Goal: Task Accomplishment & Management: Manage account settings

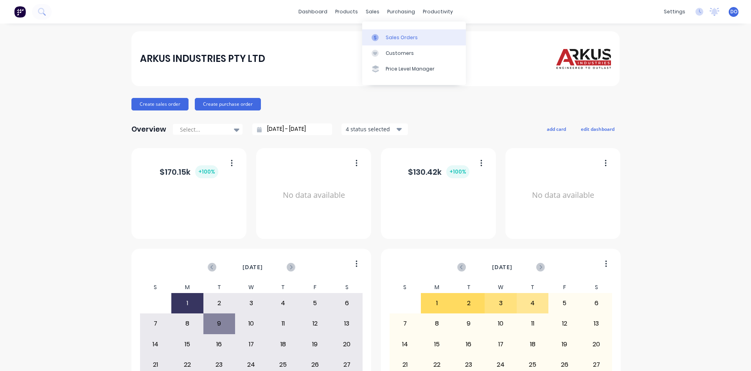
click at [407, 36] on div "Sales Orders" at bounding box center [402, 37] width 32 height 7
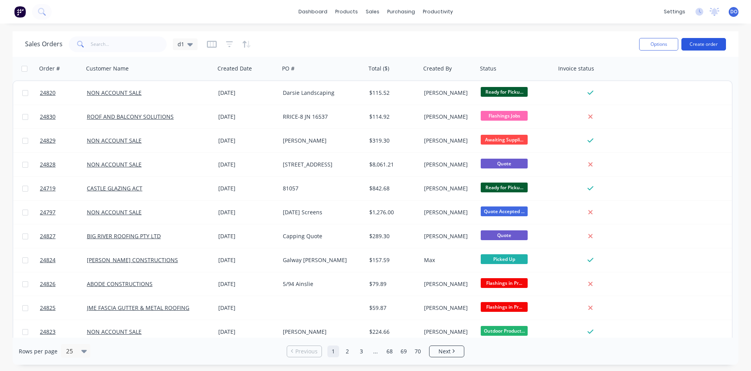
click at [702, 43] on button "Create order" at bounding box center [704, 44] width 45 height 13
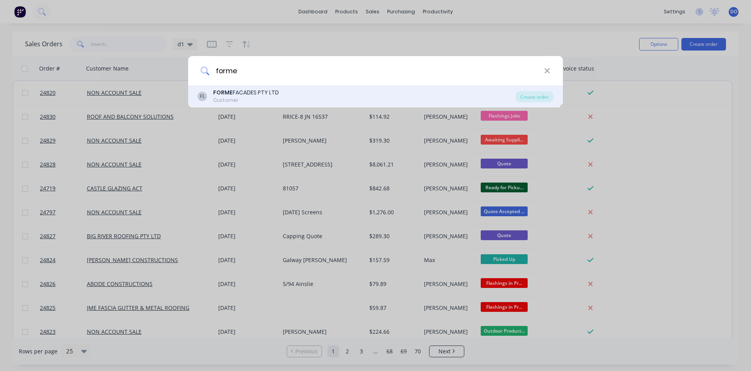
type input "forme"
click at [227, 94] on b "FORME" at bounding box center [223, 92] width 20 height 8
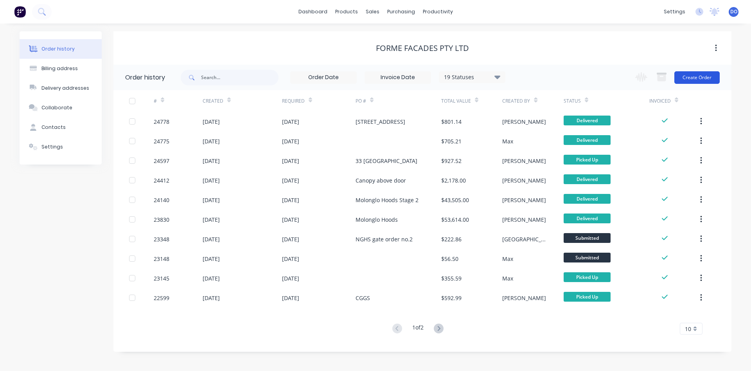
click at [705, 81] on button "Create Order" at bounding box center [697, 77] width 45 height 13
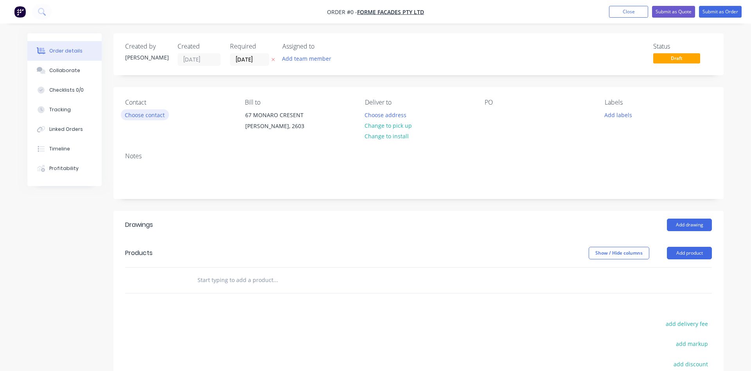
click at [155, 115] on button "Choose contact" at bounding box center [145, 114] width 48 height 11
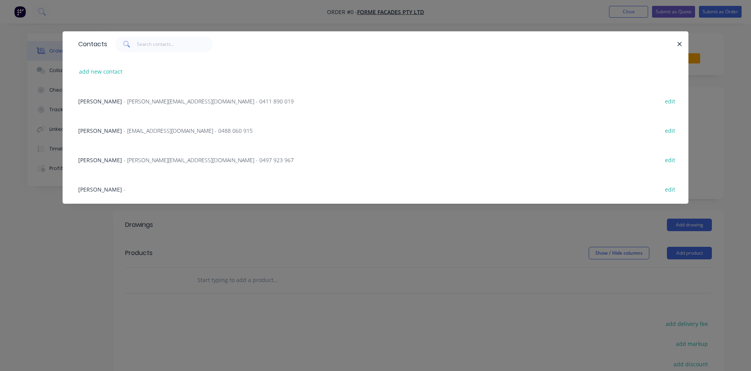
click at [105, 130] on span "[PERSON_NAME]" at bounding box center [100, 130] width 44 height 7
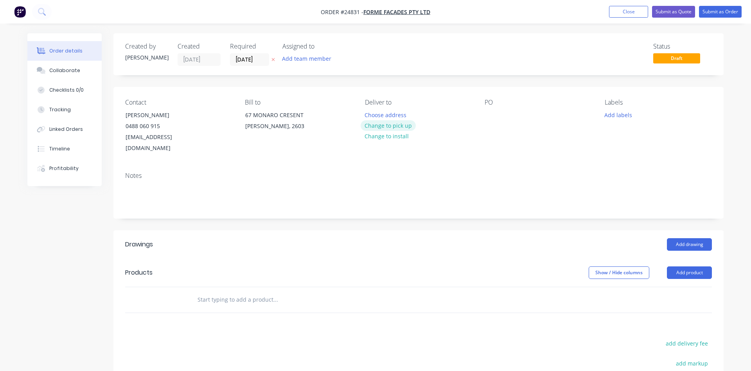
click at [402, 127] on button "Change to pick up" at bounding box center [389, 125] width 56 height 11
click at [488, 112] on div at bounding box center [491, 114] width 13 height 11
click at [690, 238] on button "Add drawing" at bounding box center [689, 244] width 45 height 13
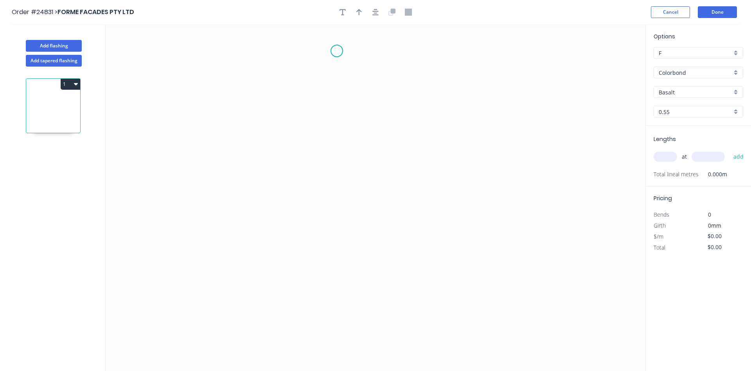
click at [337, 50] on icon "0" at bounding box center [376, 197] width 540 height 346
click at [337, 99] on icon "0" at bounding box center [376, 197] width 540 height 346
click at [436, 111] on icon "0 ?" at bounding box center [376, 197] width 540 height 346
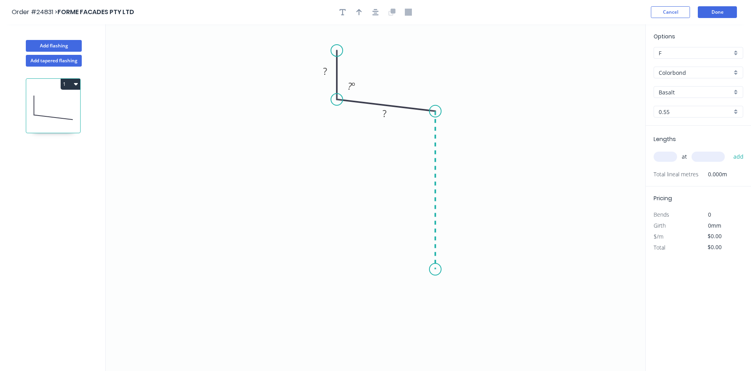
click at [443, 269] on icon "0 ? ? ? º" at bounding box center [376, 197] width 540 height 346
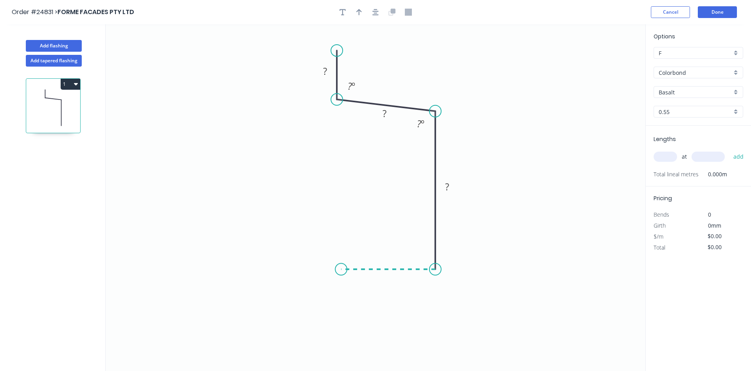
click at [341, 270] on icon "0 ? ? ? ? º ? º" at bounding box center [376, 197] width 540 height 346
click at [341, 299] on icon "0 ? ? ? ? ? º ? º" at bounding box center [376, 197] width 540 height 346
drag, startPoint x: 342, startPoint y: 302, endPoint x: 337, endPoint y: 330, distance: 28.3
click at [337, 330] on circle at bounding box center [341, 330] width 12 height 12
click at [321, 68] on rect at bounding box center [325, 71] width 16 height 11
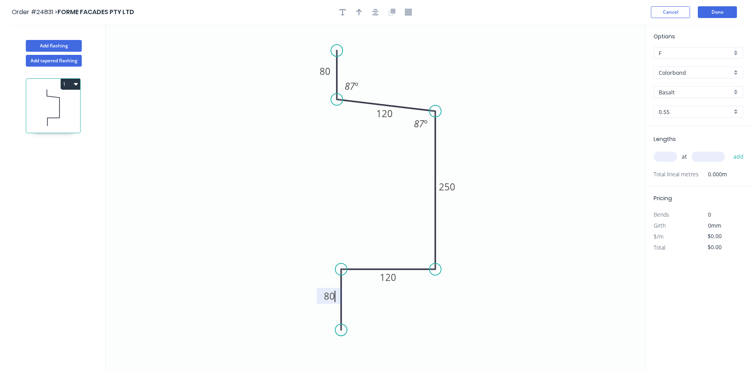
click at [528, 101] on icon "0 80 120 250 120 80 87 º 87 º" at bounding box center [376, 197] width 540 height 346
type input "$23.56"
click at [360, 9] on button "button" at bounding box center [359, 12] width 12 height 12
click at [607, 63] on icon at bounding box center [606, 54] width 7 height 25
drag, startPoint x: 607, startPoint y: 63, endPoint x: 411, endPoint y: 93, distance: 198.4
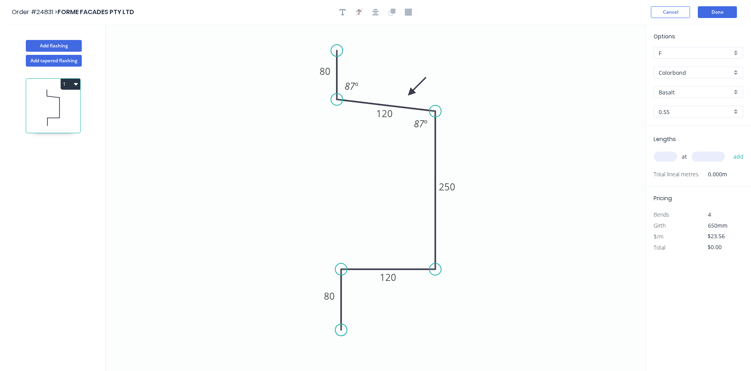
click at [411, 93] on icon at bounding box center [417, 86] width 23 height 23
click at [667, 157] on input "text" at bounding box center [665, 156] width 23 height 10
type input "1"
type input "2000"
click at [730, 150] on button "add" at bounding box center [739, 156] width 18 height 13
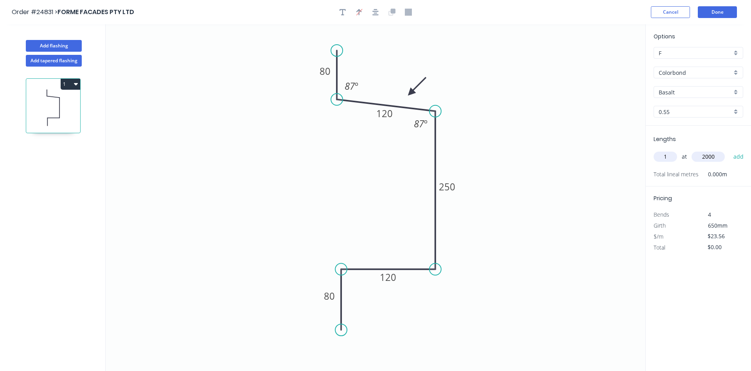
type input "$47.12"
click at [737, 74] on div "Colorbond" at bounding box center [699, 73] width 90 height 12
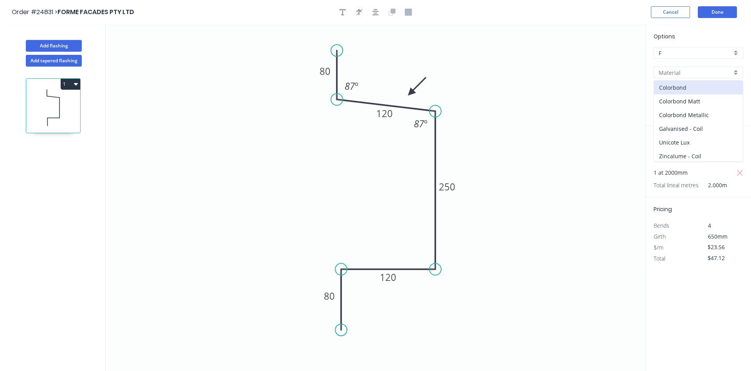
click at [702, 151] on div "Zincalume - Coil" at bounding box center [698, 156] width 89 height 14
type input "Zincalume - Coil"
type input "Zinc"
type input "$27.60"
type input "$55.20"
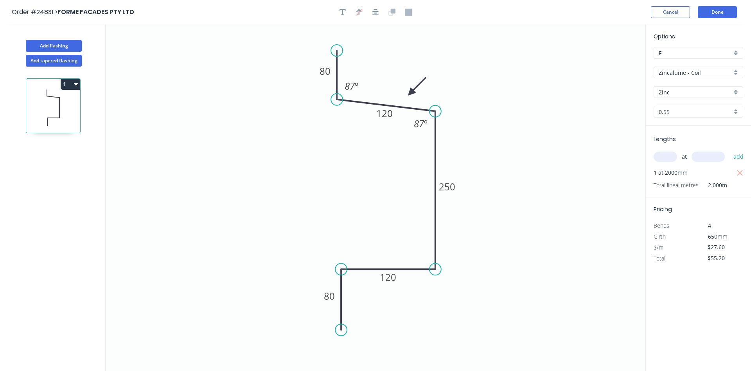
click at [737, 110] on div "0.55" at bounding box center [699, 112] width 90 height 12
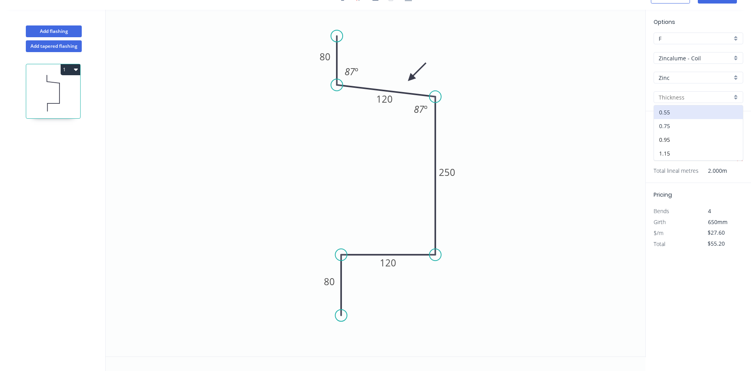
click at [677, 126] on div "0.75" at bounding box center [698, 126] width 89 height 14
type input "0.75"
type input "$33.75"
click at [72, 70] on button "1" at bounding box center [71, 69] width 20 height 11
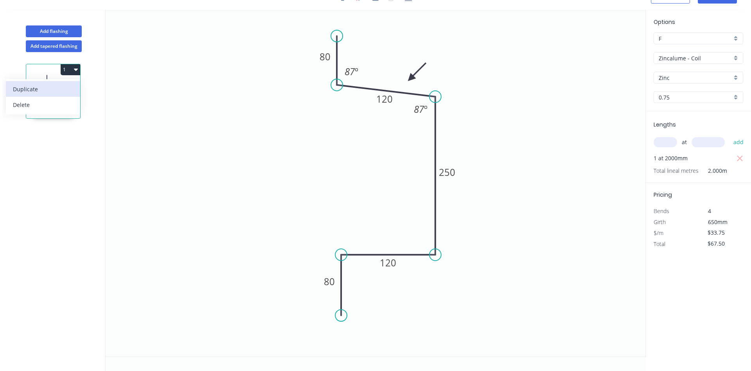
click at [59, 88] on div "Duplicate" at bounding box center [43, 88] width 60 height 11
type input "$0.00"
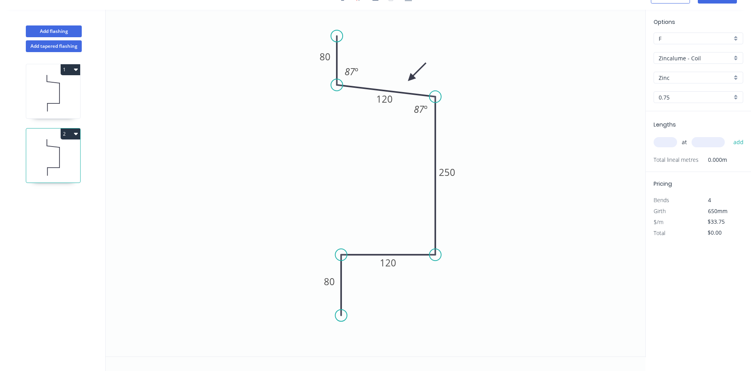
click at [737, 98] on div "0.75" at bounding box center [699, 97] width 90 height 12
click at [676, 139] on div "0.95" at bounding box center [698, 140] width 89 height 14
type input "0.95"
type input "$40.30"
click at [667, 145] on input "text" at bounding box center [665, 142] width 23 height 10
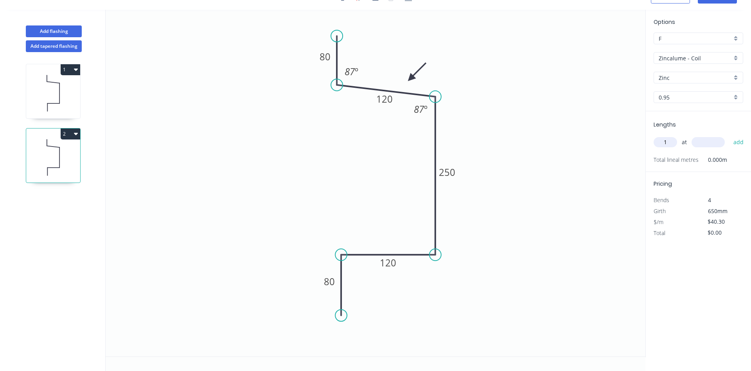
type input "1"
type input "2000"
click at [730, 135] on button "add" at bounding box center [739, 141] width 18 height 13
type input "$80.60"
click at [65, 108] on icon at bounding box center [53, 93] width 54 height 50
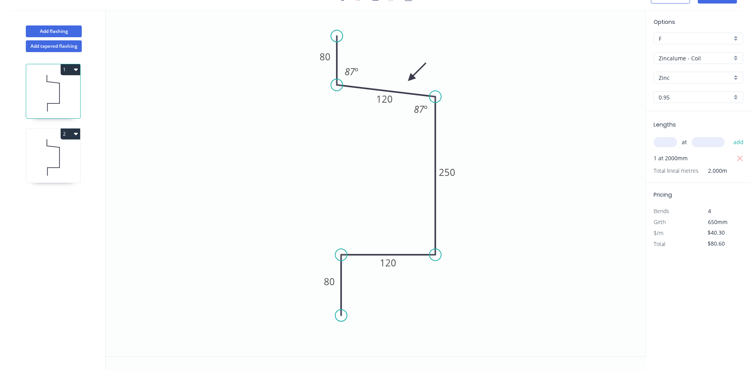
type input "0.75"
type input "$33.75"
type input "$67.50"
click at [67, 148] on icon at bounding box center [53, 157] width 54 height 50
type input "0.95"
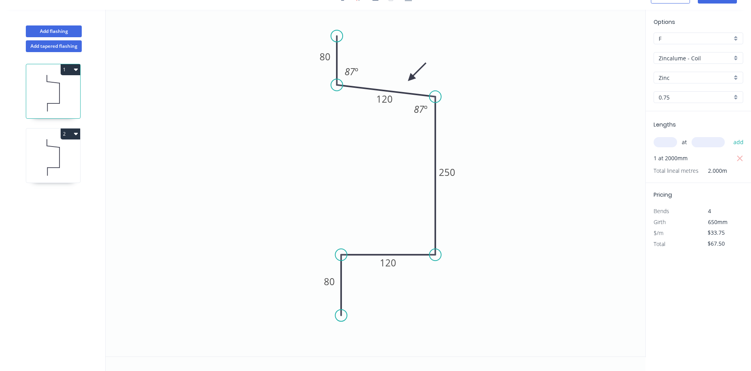
type input "$40.30"
type input "$80.60"
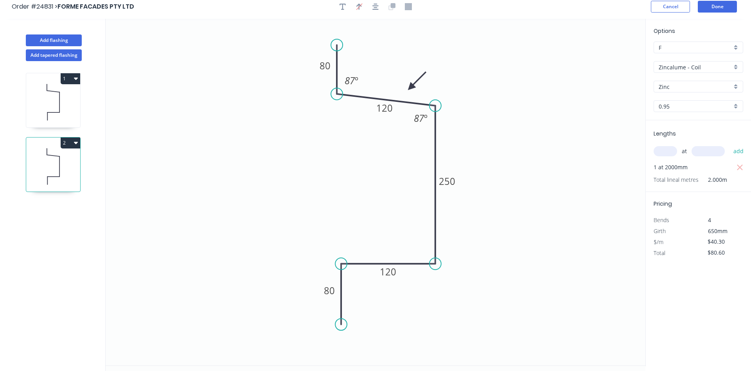
scroll to position [0, 0]
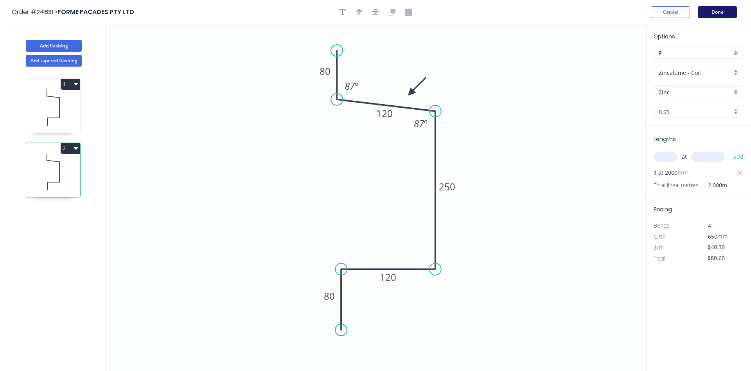
click at [720, 13] on button "Done" at bounding box center [717, 12] width 39 height 12
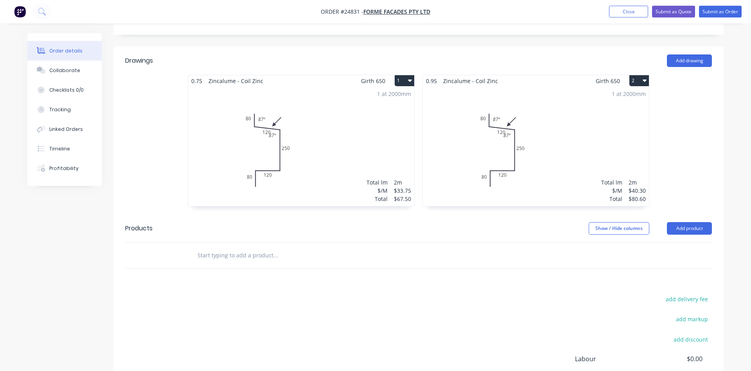
scroll to position [200, 0]
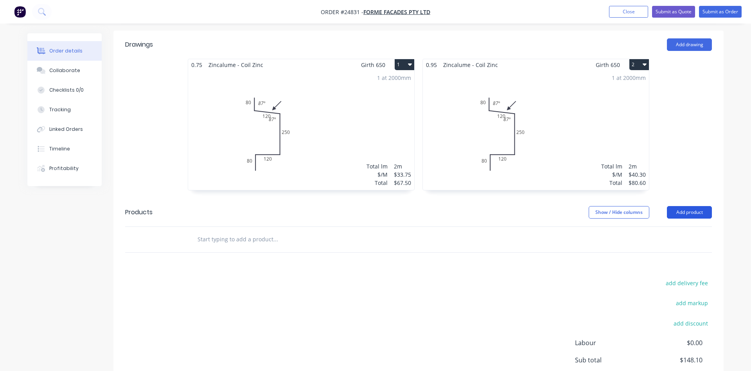
click at [694, 206] on button "Add product" at bounding box center [689, 212] width 45 height 13
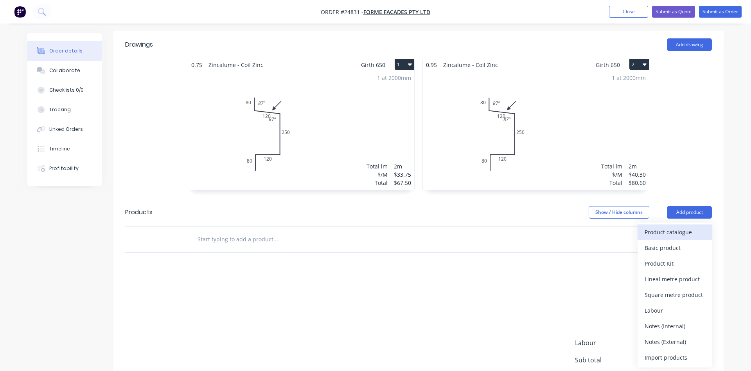
click at [672, 226] on div "Product catalogue" at bounding box center [675, 231] width 60 height 11
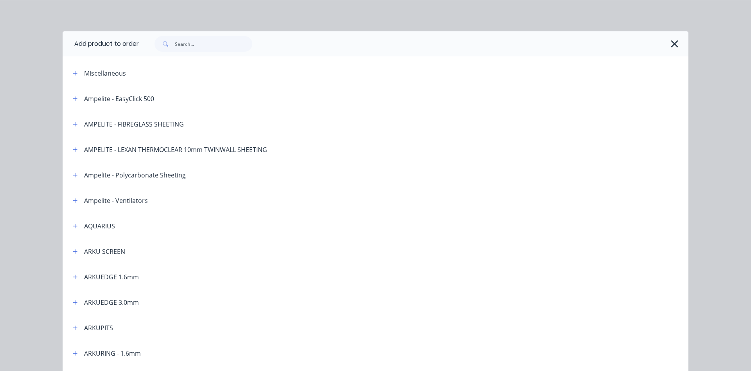
scroll to position [160, 0]
click at [194, 43] on input "text" at bounding box center [213, 44] width 77 height 16
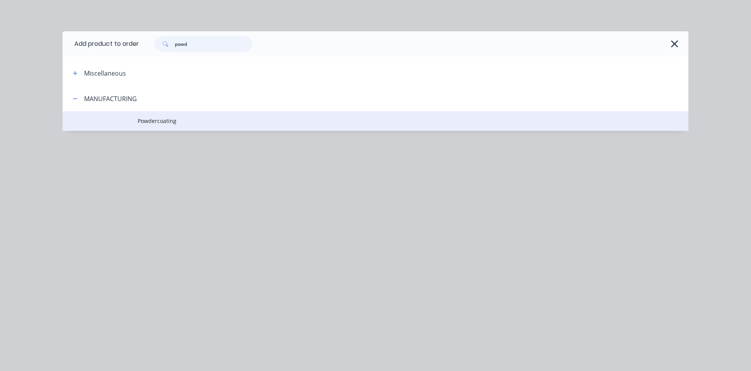
type input "powd"
click at [165, 120] on span "Powdercoating" at bounding box center [358, 121] width 441 height 8
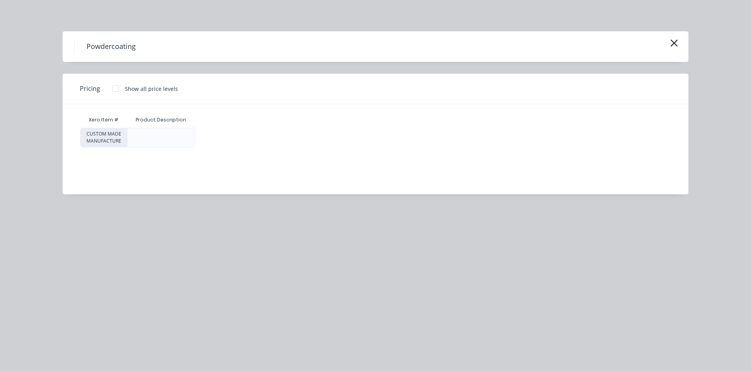
click at [114, 90] on div at bounding box center [116, 89] width 16 height 16
click at [238, 137] on div "$0.00" at bounding box center [227, 137] width 62 height 19
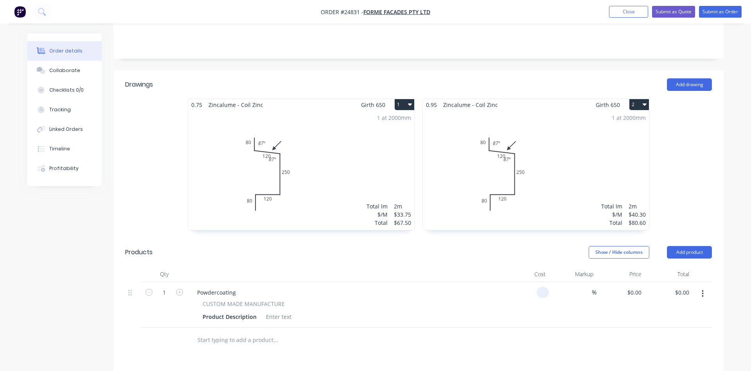
click at [547, 286] on input at bounding box center [544, 291] width 9 height 11
type input "$170.00"
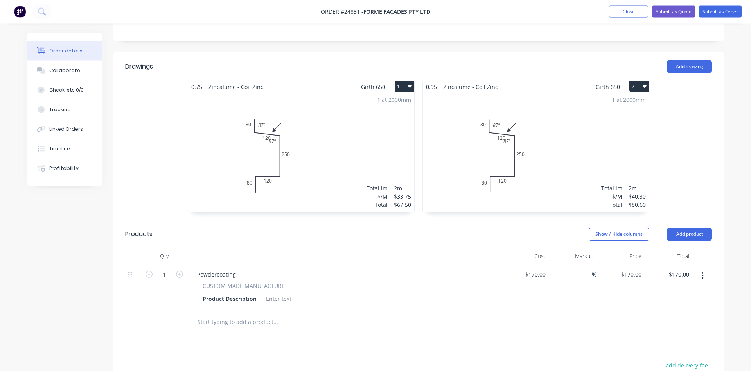
scroll to position [200, 0]
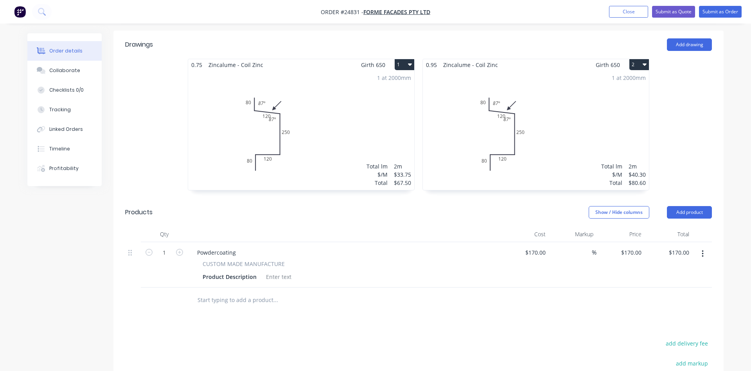
click at [390, 123] on div "1 at 2000mm Total lm $/M Total 2m $33.75 $67.50" at bounding box center [301, 129] width 226 height 119
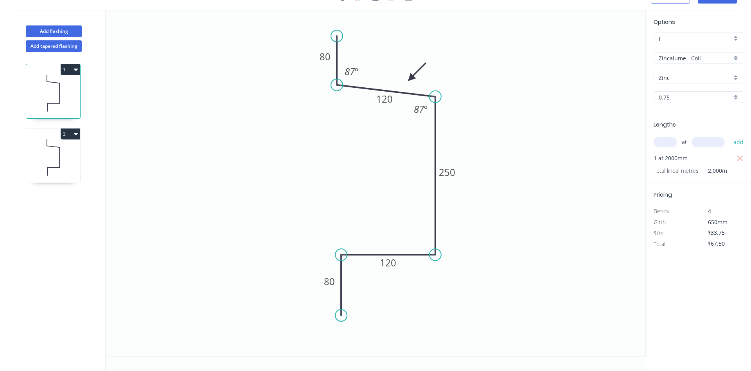
click at [738, 36] on div "F" at bounding box center [699, 38] width 90 height 12
click at [686, 124] on div "G" at bounding box center [698, 120] width 89 height 14
type input "G"
type input "$1.00"
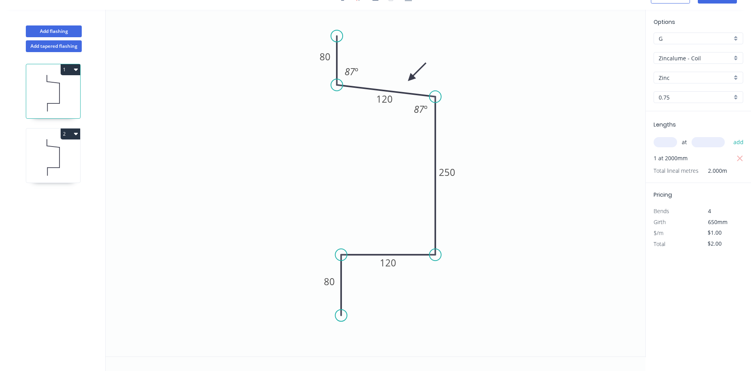
type input "$2.00"
click at [737, 39] on div "G" at bounding box center [699, 38] width 90 height 12
click at [671, 116] on div "F" at bounding box center [698, 122] width 89 height 14
type input "F"
type input "$33.75"
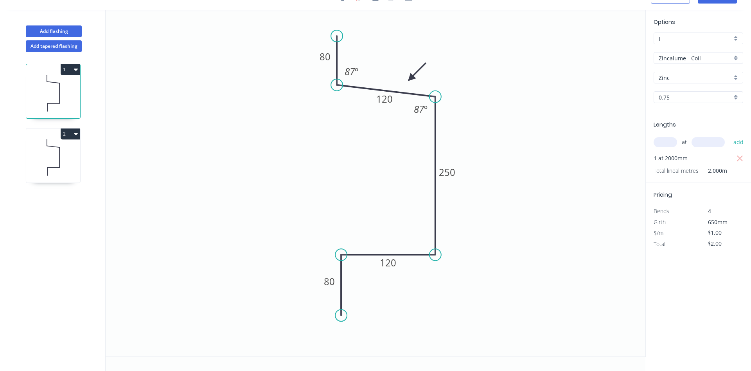
type input "$67.50"
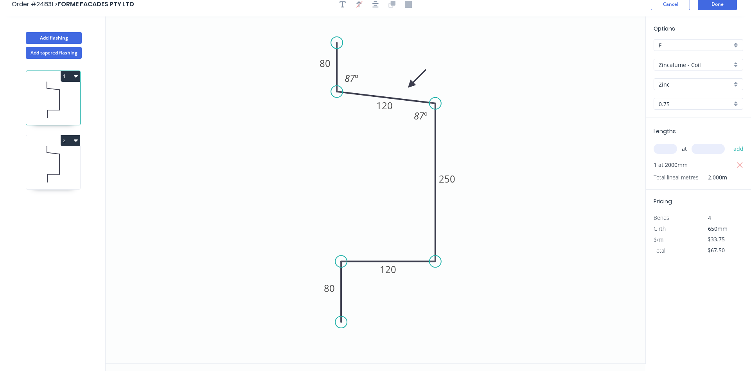
scroll to position [0, 0]
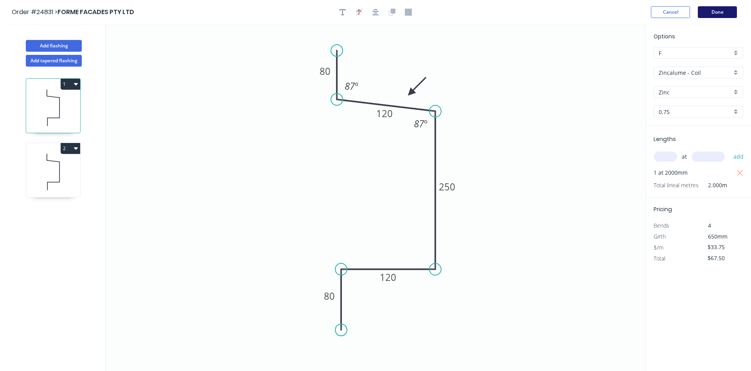
click at [714, 15] on button "Done" at bounding box center [717, 12] width 39 height 12
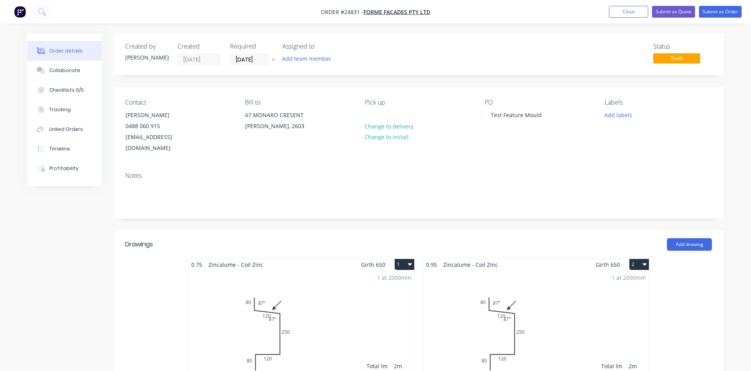
click at [556, 285] on div "1 at 2000mm Total lm $/M Total 2m $40.30 $80.60" at bounding box center [536, 329] width 226 height 119
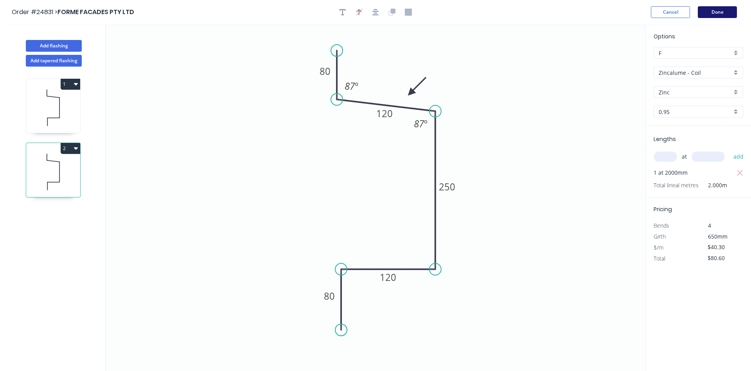
click at [713, 10] on button "Done" at bounding box center [717, 12] width 39 height 12
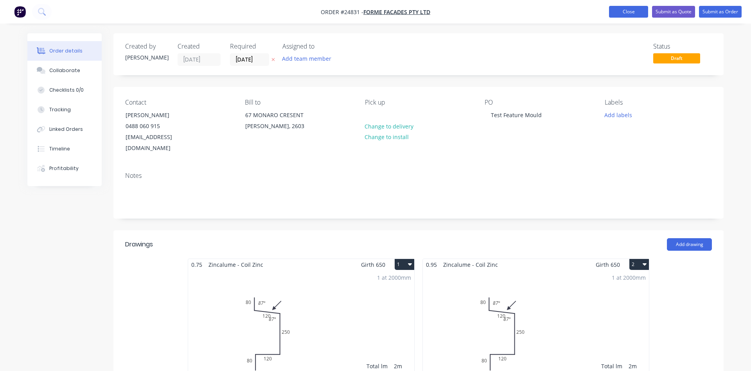
click at [629, 10] on button "Close" at bounding box center [628, 12] width 39 height 12
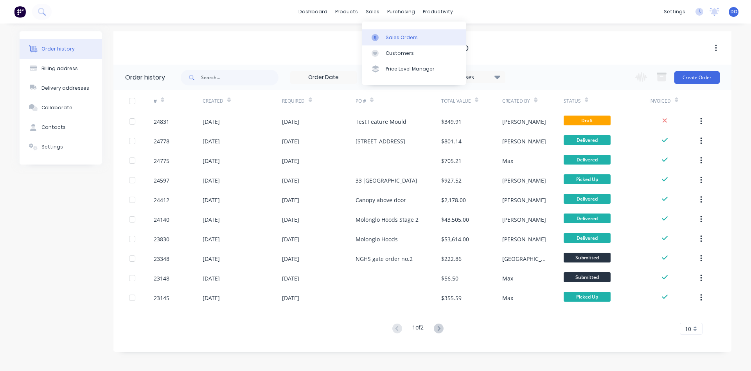
click at [394, 40] on div "Sales Orders" at bounding box center [402, 37] width 32 height 7
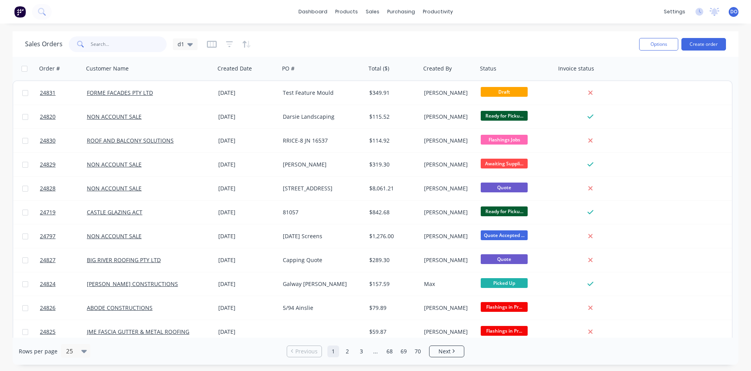
click at [143, 42] on input "text" at bounding box center [129, 44] width 76 height 16
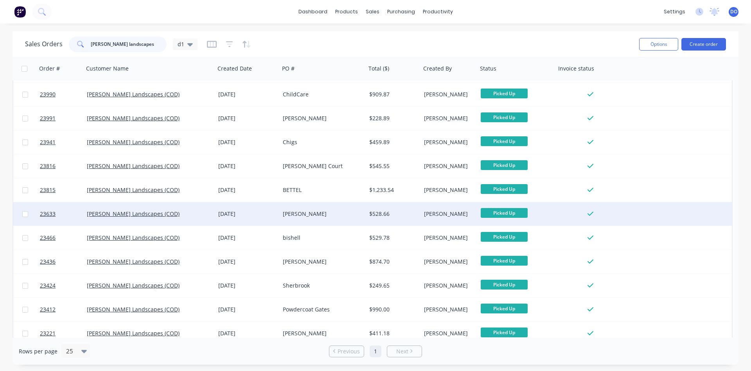
scroll to position [196, 0]
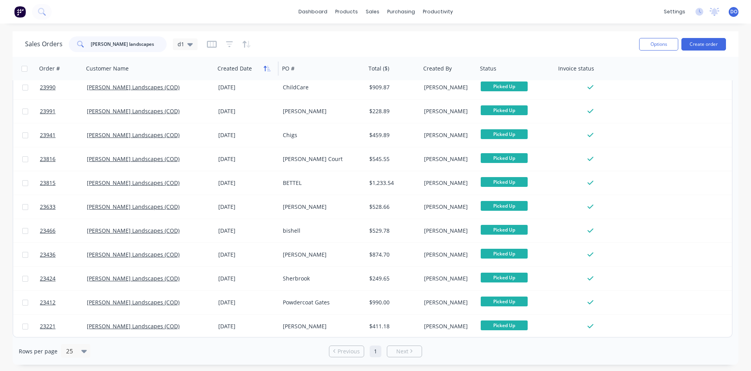
type input "[PERSON_NAME] landscapes"
click at [267, 68] on icon "button" at bounding box center [267, 68] width 7 height 6
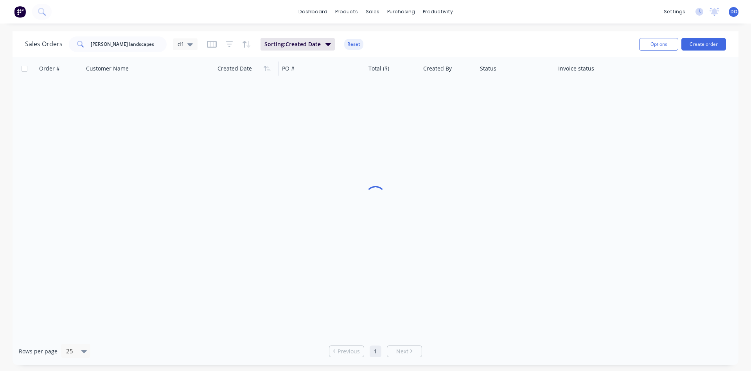
scroll to position [0, 0]
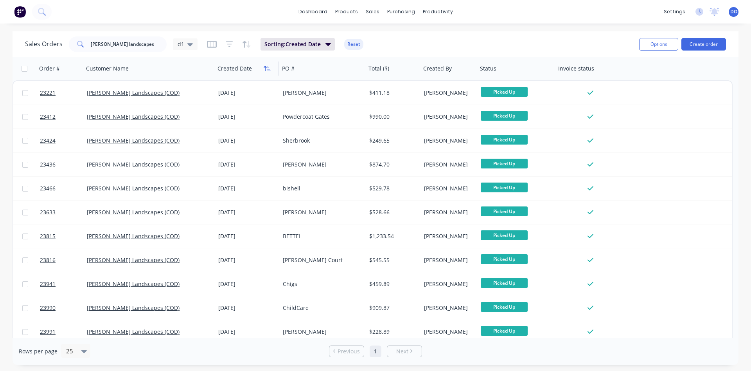
click at [265, 68] on icon "button" at bounding box center [265, 68] width 3 height 5
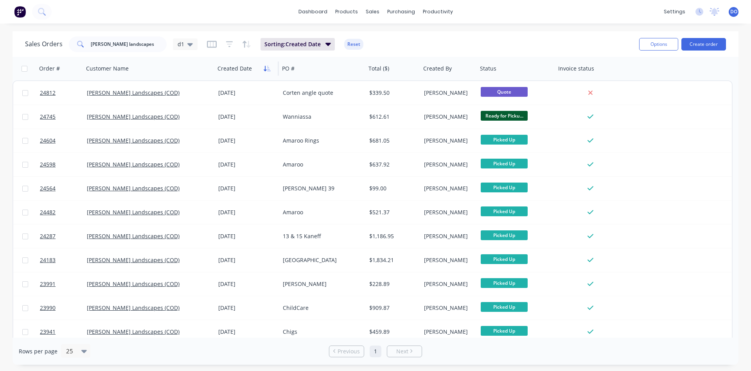
click at [265, 65] on icon "button" at bounding box center [267, 68] width 7 height 6
click at [265, 68] on icon "button" at bounding box center [265, 68] width 3 height 5
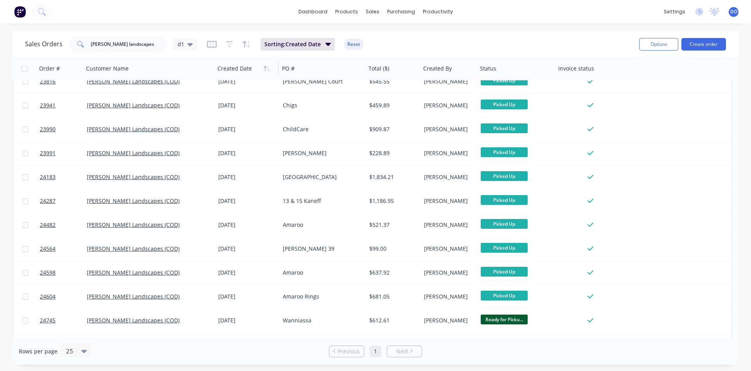
scroll to position [196, 0]
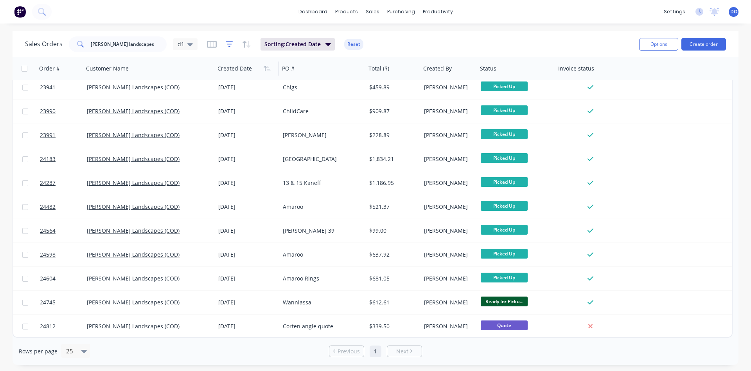
click at [226, 43] on icon "button" at bounding box center [229, 44] width 7 height 8
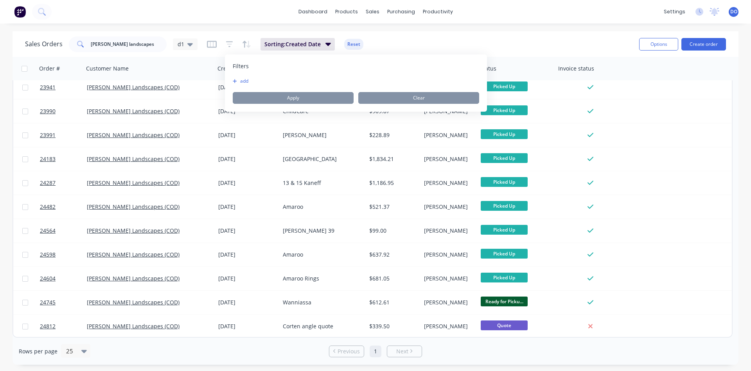
click at [244, 82] on button "add" at bounding box center [243, 81] width 20 height 6
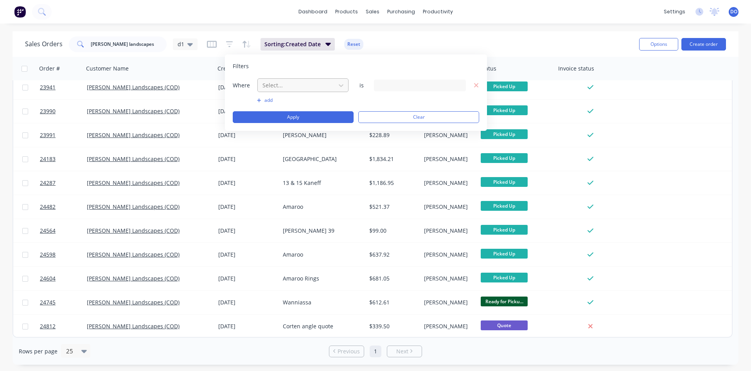
click at [281, 87] on div at bounding box center [297, 85] width 70 height 10
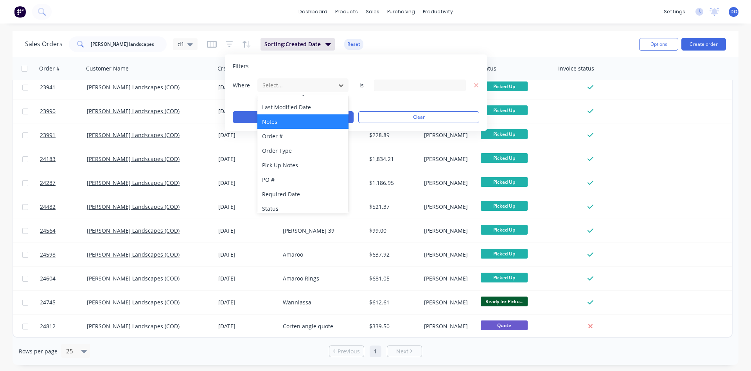
scroll to position [190, 0]
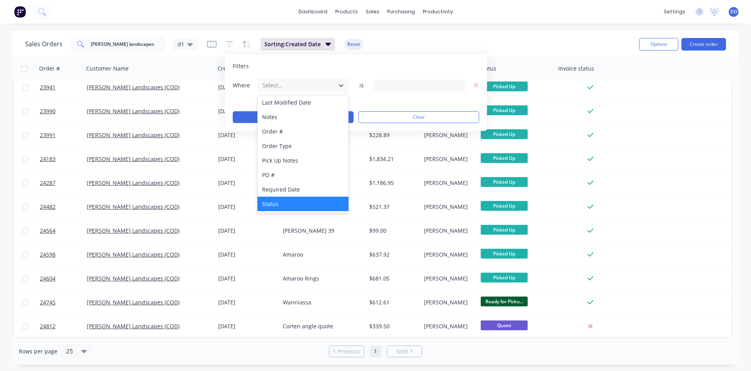
click at [294, 204] on div "Status" at bounding box center [303, 203] width 91 height 14
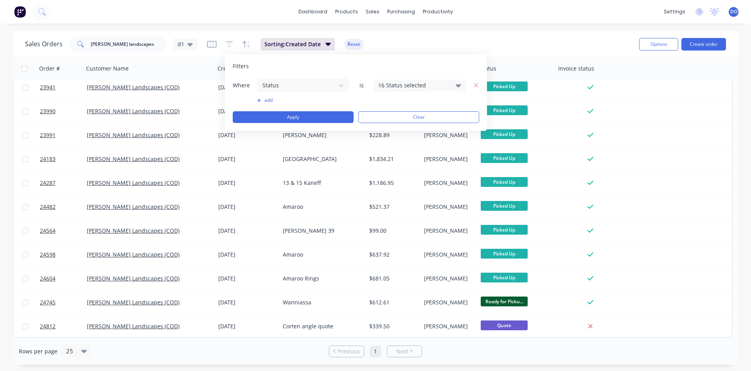
click at [464, 85] on div "16 Status selected" at bounding box center [420, 85] width 92 height 12
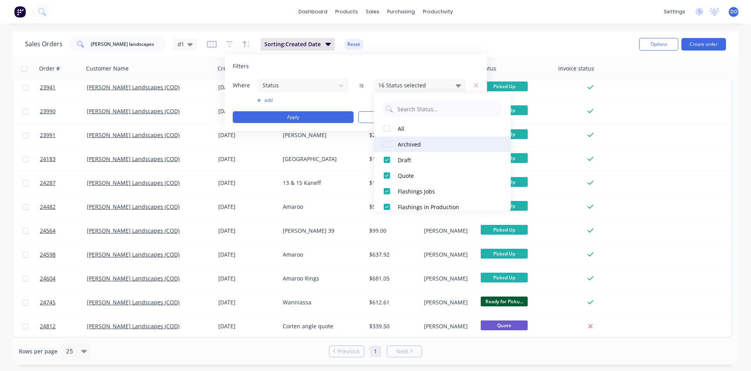
click at [386, 146] on div at bounding box center [387, 144] width 16 height 16
click at [409, 44] on div "Sales Orders [PERSON_NAME] landscapes d1 Sorting: Created Date Reset" at bounding box center [329, 43] width 608 height 19
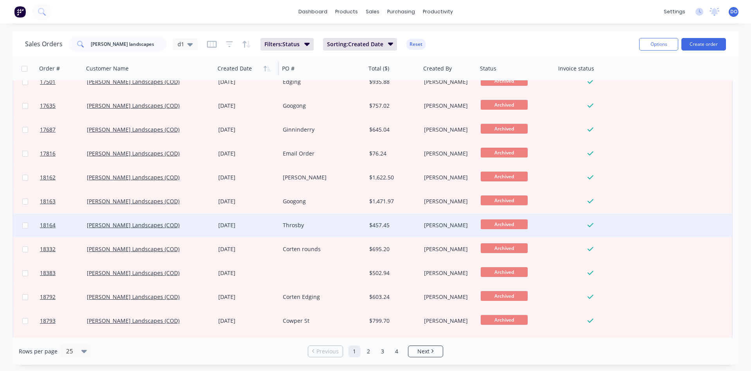
scroll to position [340, 0]
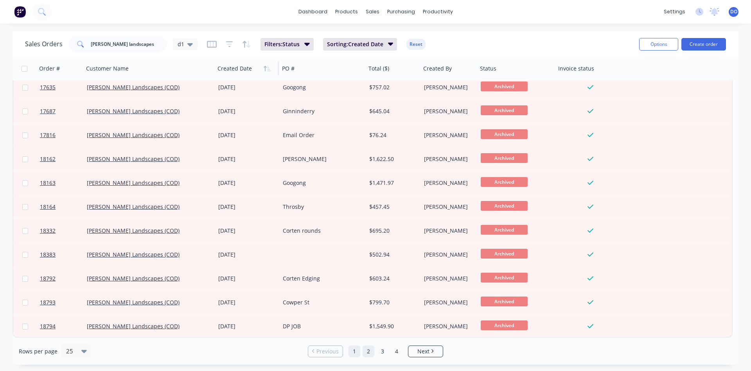
click at [371, 353] on link "2" at bounding box center [369, 351] width 12 height 12
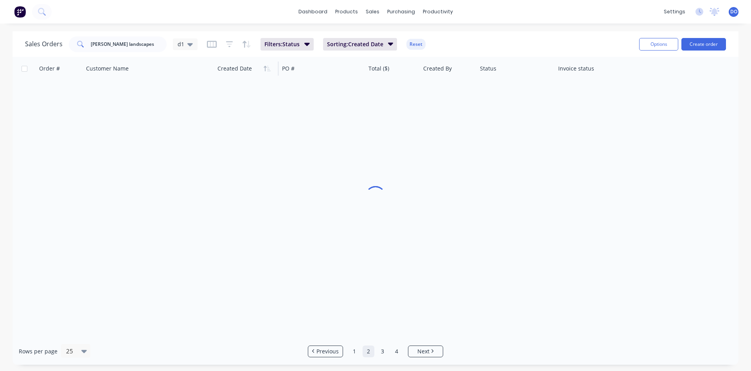
scroll to position [0, 0]
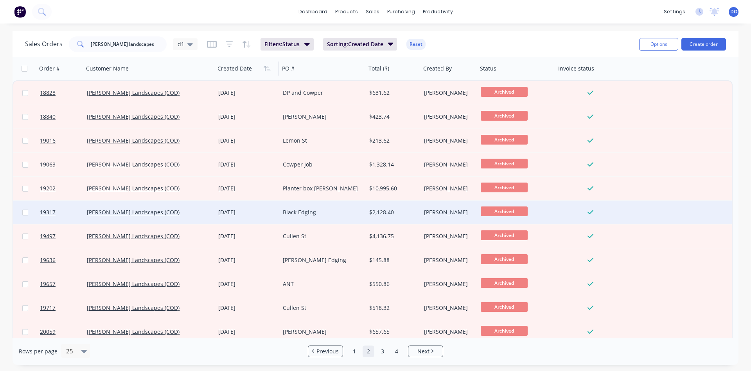
click at [301, 210] on div "Black Edging" at bounding box center [321, 212] width 76 height 8
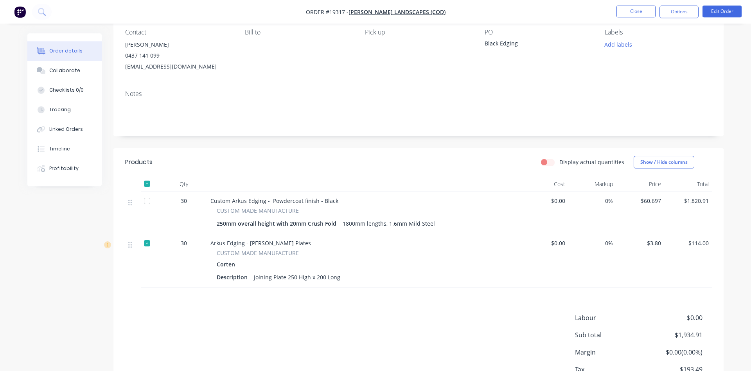
scroll to position [80, 0]
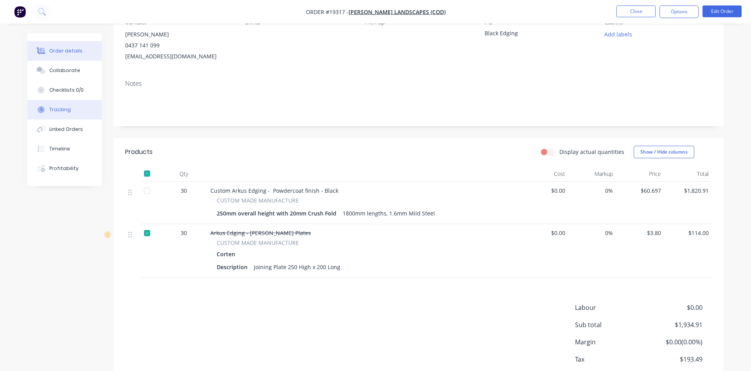
click at [61, 107] on div "Tracking" at bounding box center [60, 109] width 22 height 7
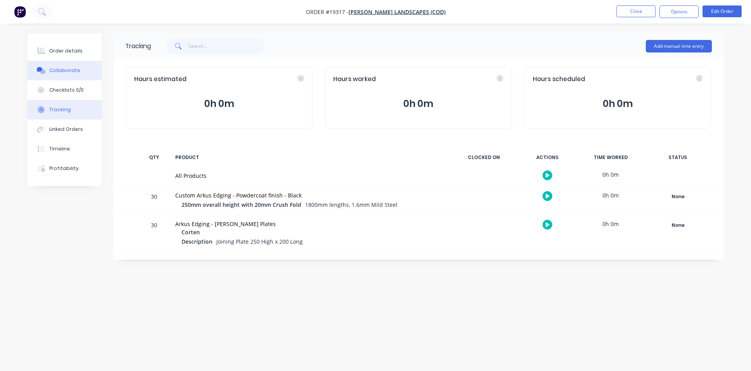
click at [59, 74] on button "Collaborate" at bounding box center [64, 71] width 74 height 20
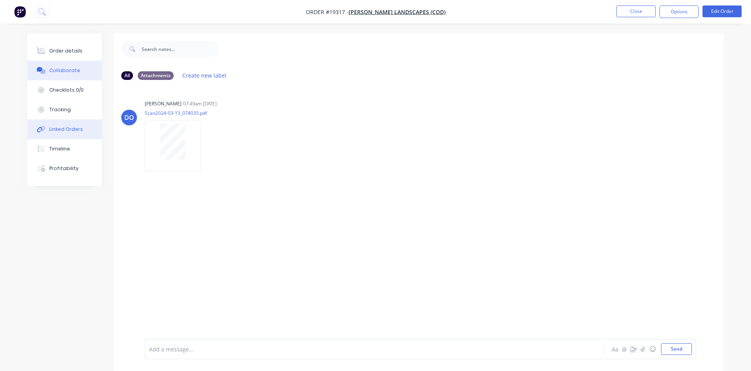
click at [66, 132] on div "Linked Orders" at bounding box center [66, 129] width 34 height 7
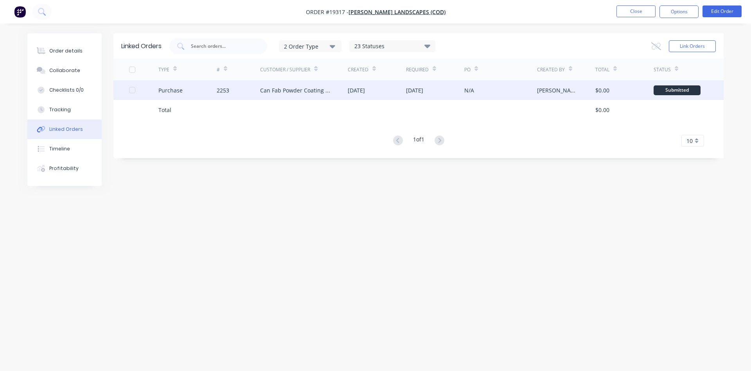
click at [285, 91] on div "Can Fab Powder Coating Pty Ltd" at bounding box center [296, 90] width 72 height 8
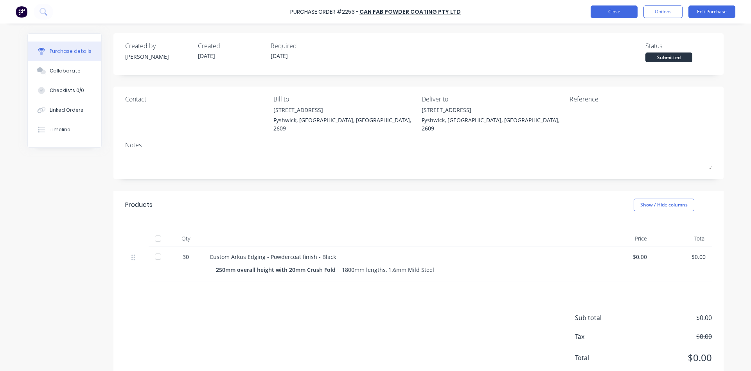
click at [611, 14] on button "Close" at bounding box center [614, 11] width 47 height 13
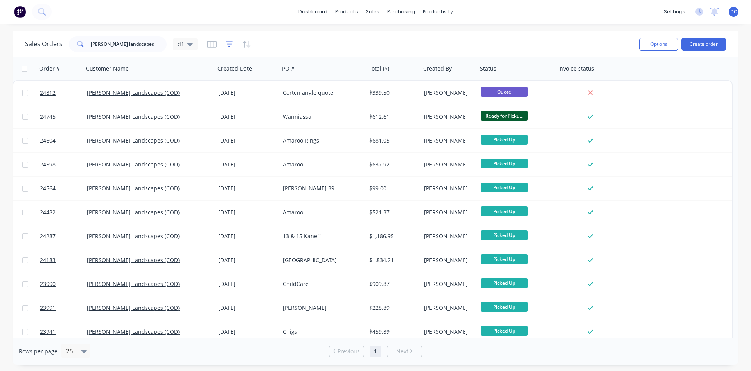
click at [227, 45] on icon "button" at bounding box center [229, 44] width 7 height 8
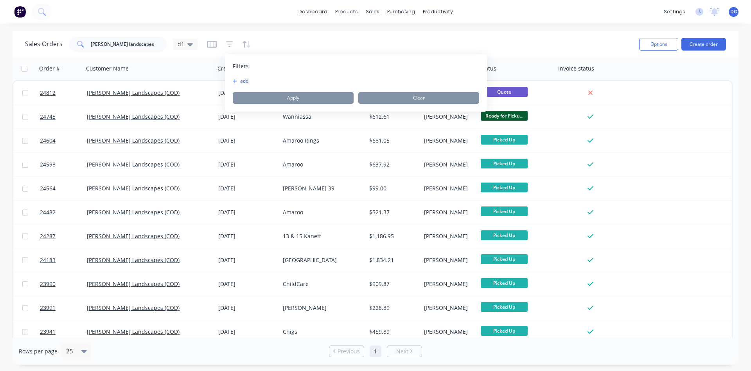
click at [242, 83] on button "add" at bounding box center [243, 81] width 20 height 6
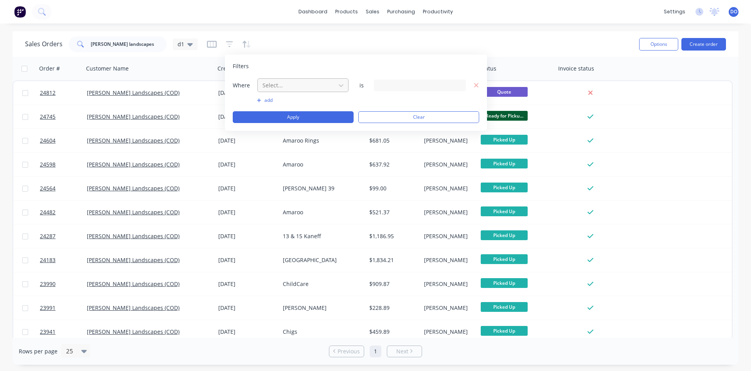
click at [283, 86] on div at bounding box center [297, 85] width 70 height 10
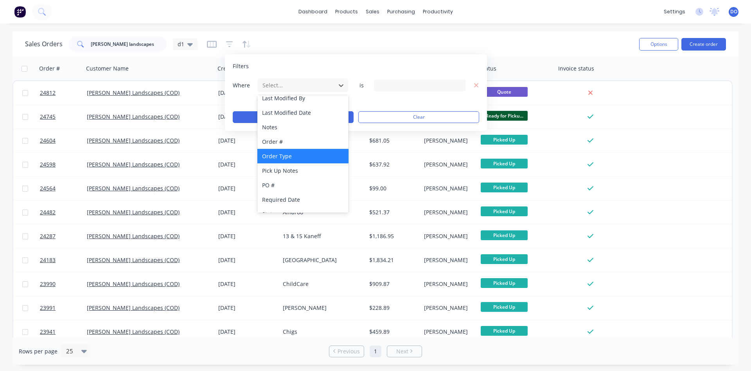
scroll to position [190, 0]
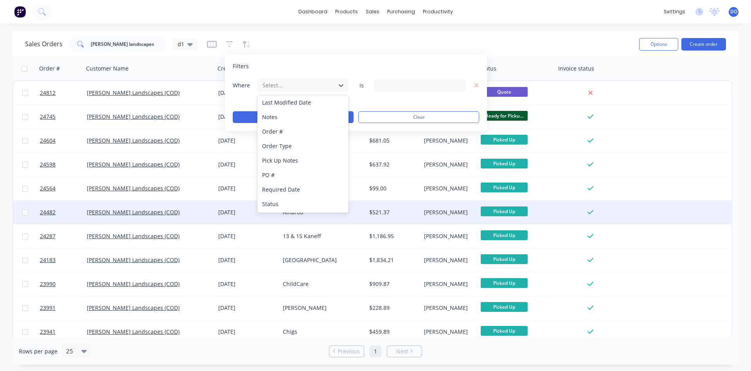
click at [277, 206] on div "Status" at bounding box center [303, 203] width 91 height 14
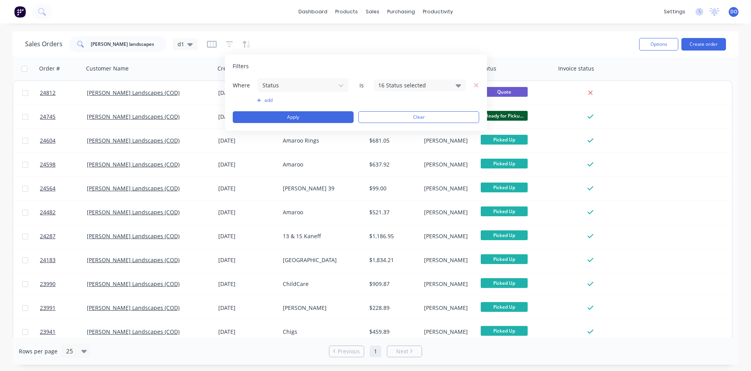
click at [459, 86] on icon at bounding box center [458, 85] width 5 height 3
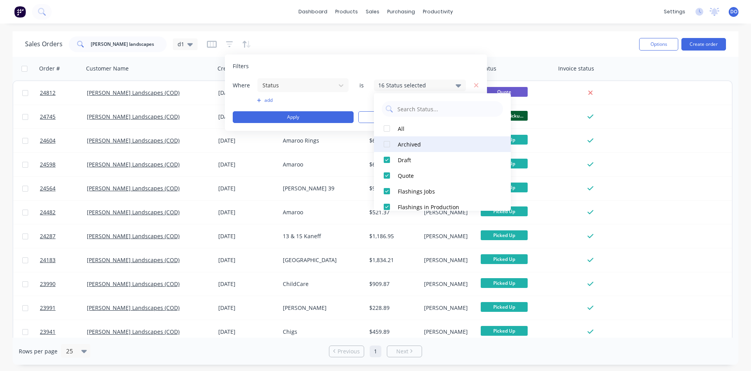
click at [409, 143] on div "Archived" at bounding box center [445, 144] width 94 height 8
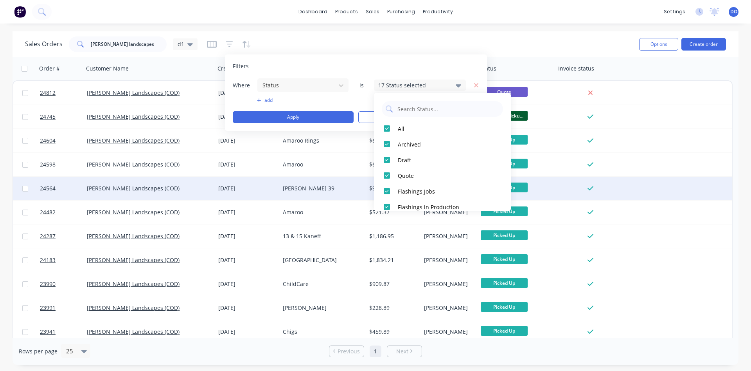
click at [339, 184] on div "Order # Customer Name Created Date PO # Total ($) Created By Status Invoice sta…" at bounding box center [376, 197] width 726 height 281
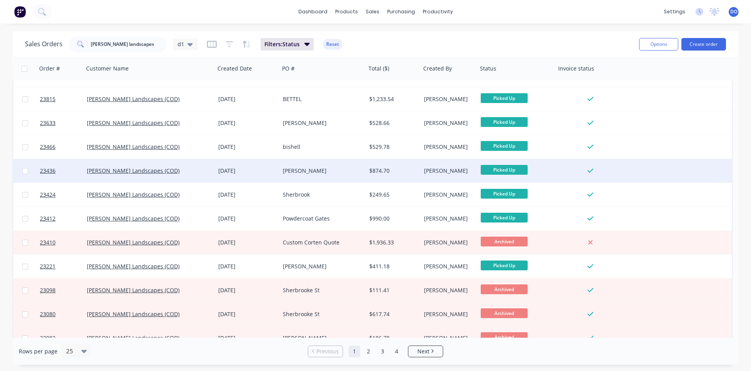
scroll to position [340, 0]
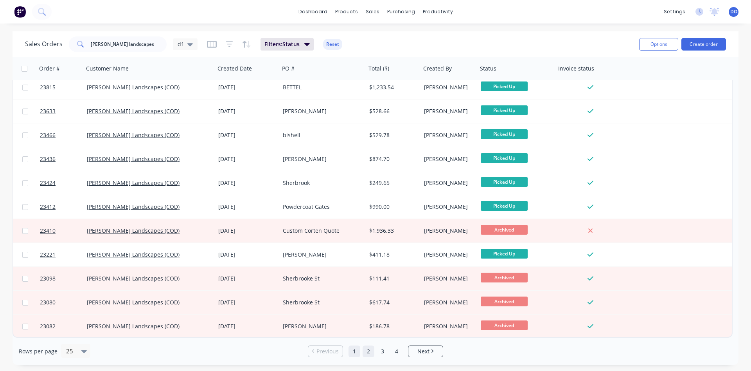
click at [367, 349] on link "2" at bounding box center [369, 351] width 12 height 12
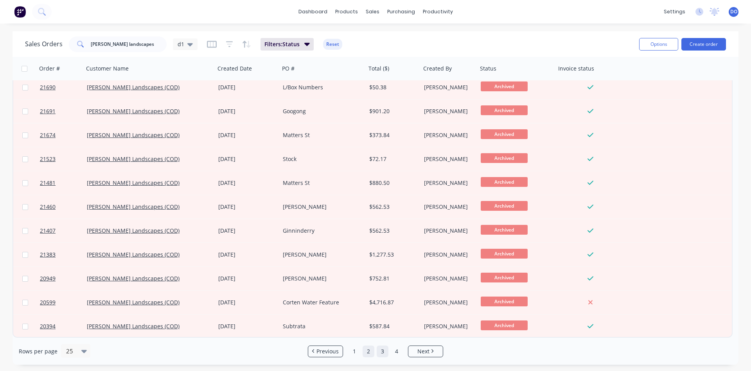
click at [381, 354] on link "3" at bounding box center [383, 351] width 12 height 12
click at [395, 354] on link "4" at bounding box center [397, 351] width 12 height 12
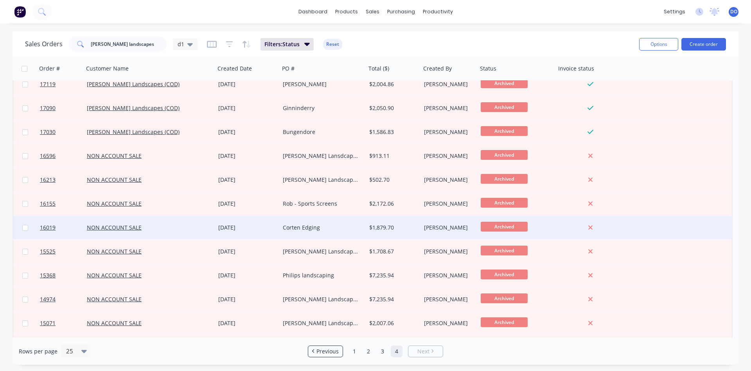
scroll to position [0, 0]
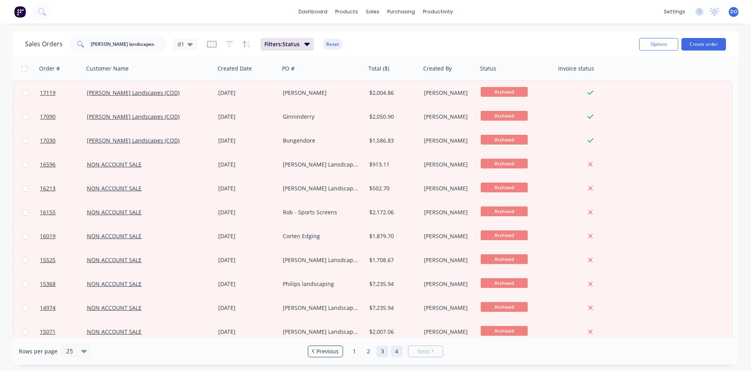
click at [382, 354] on link "3" at bounding box center [383, 351] width 12 height 12
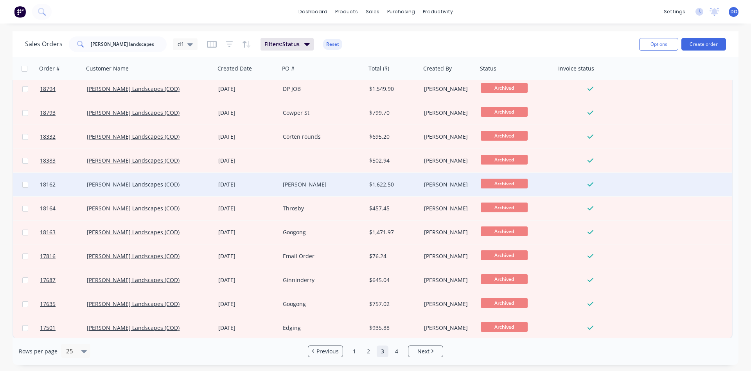
scroll to position [340, 0]
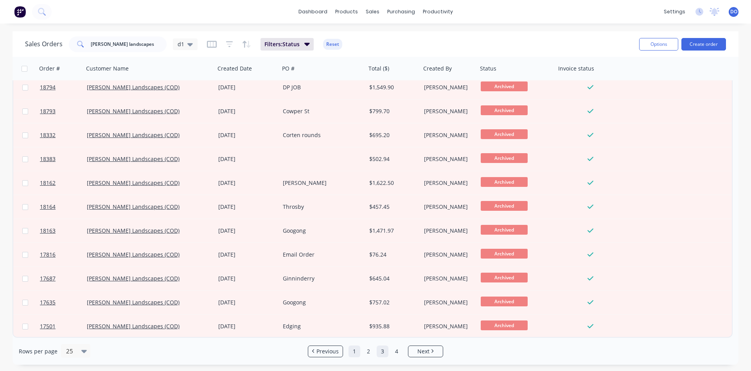
click at [355, 351] on link "1" at bounding box center [355, 351] width 12 height 12
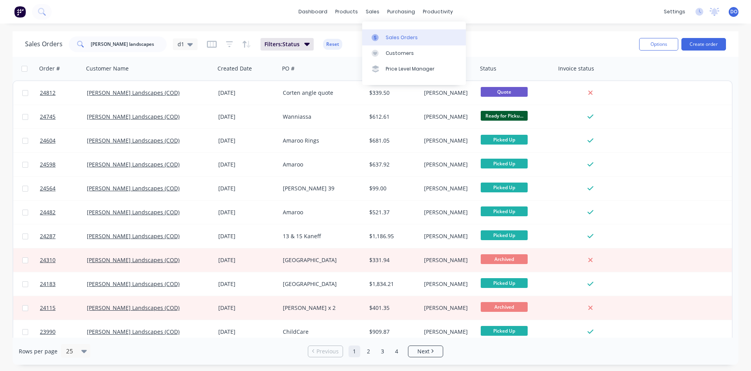
click at [397, 37] on div "Sales Orders" at bounding box center [402, 37] width 32 height 7
drag, startPoint x: 139, startPoint y: 44, endPoint x: 36, endPoint y: 41, distance: 102.2
click at [91, 41] on input "[PERSON_NAME] landscapes" at bounding box center [129, 44] width 76 height 16
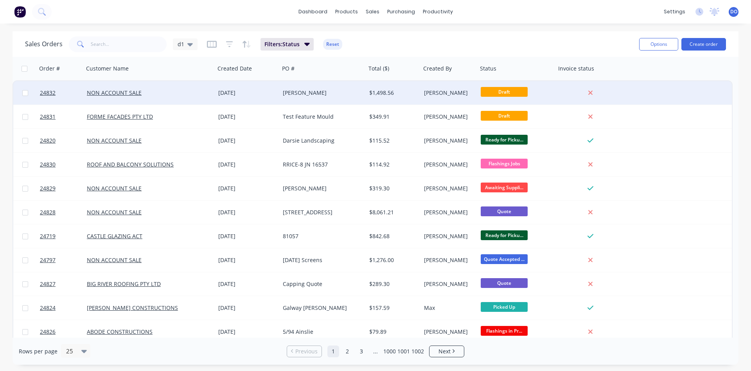
click at [182, 94] on div "NON ACCOUNT SALE" at bounding box center [146, 93] width 119 height 8
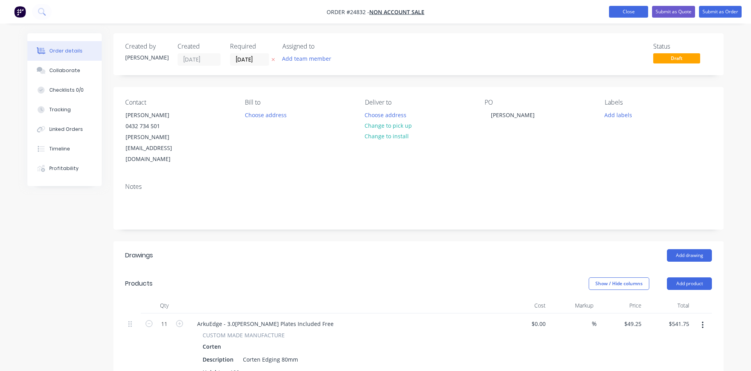
click at [631, 7] on button "Close" at bounding box center [628, 12] width 39 height 12
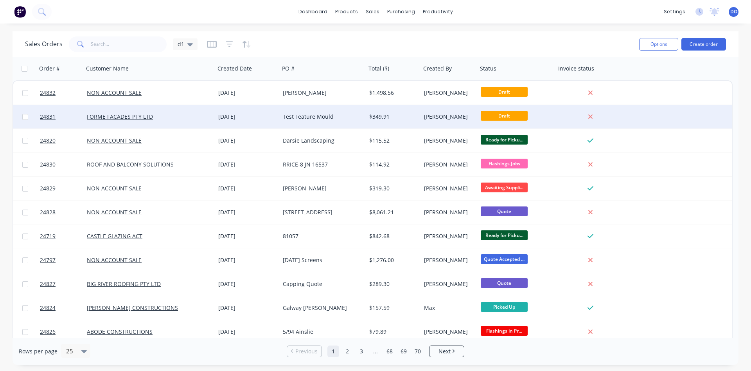
click at [364, 120] on div "Test Feature Mould" at bounding box center [323, 116] width 86 height 23
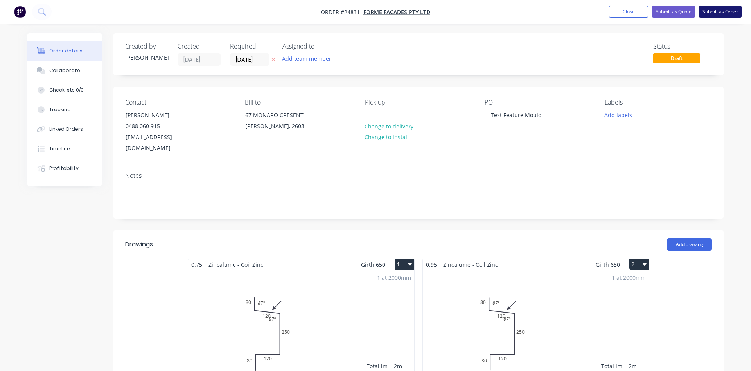
click at [711, 11] on button "Submit as Order" at bounding box center [720, 12] width 43 height 12
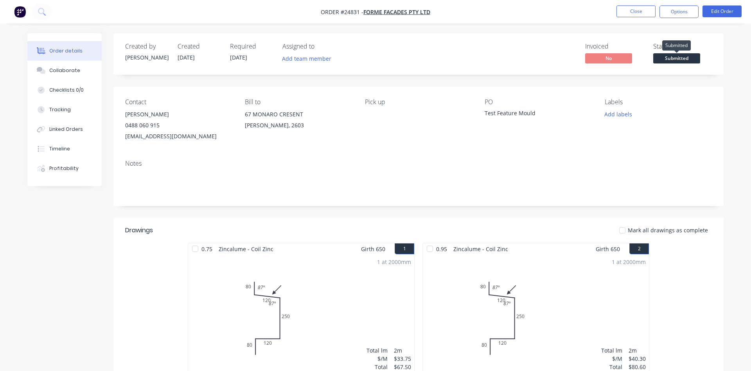
click at [670, 57] on span "Submitted" at bounding box center [677, 58] width 47 height 10
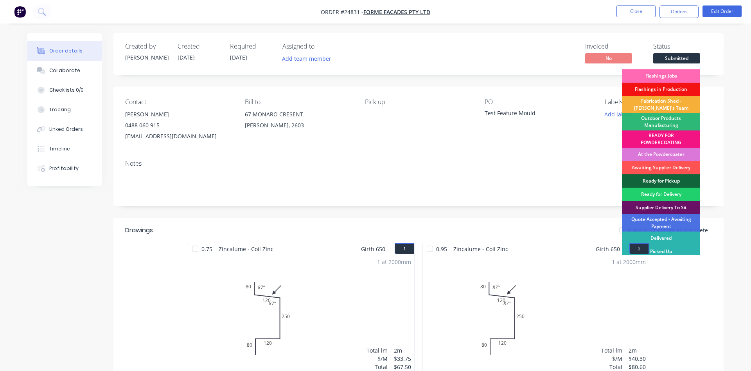
click at [663, 75] on div "Flashings Jobs" at bounding box center [661, 75] width 78 height 13
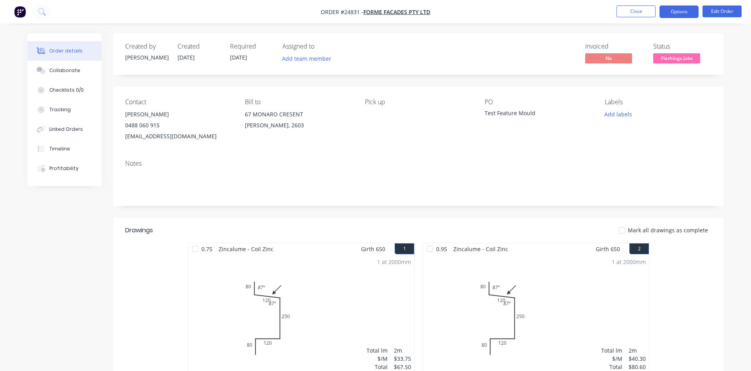
click at [663, 14] on button "Options" at bounding box center [679, 11] width 39 height 13
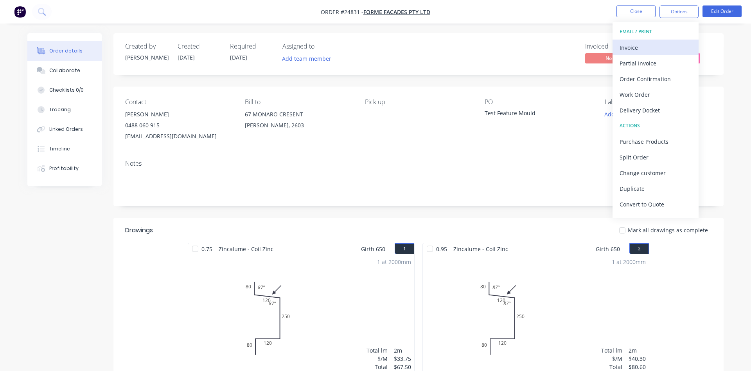
click at [637, 47] on div "Invoice" at bounding box center [656, 47] width 72 height 11
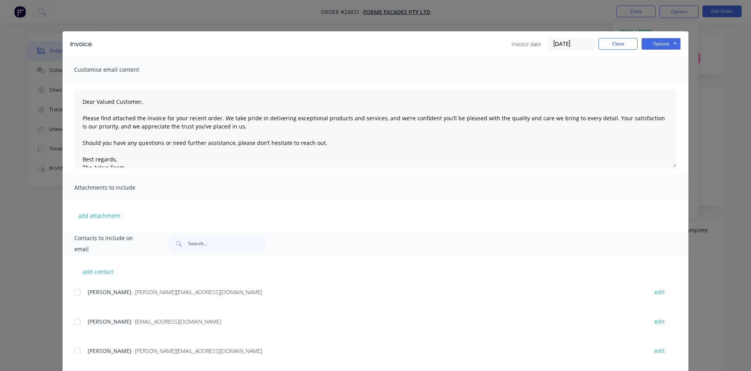
scroll to position [44, 0]
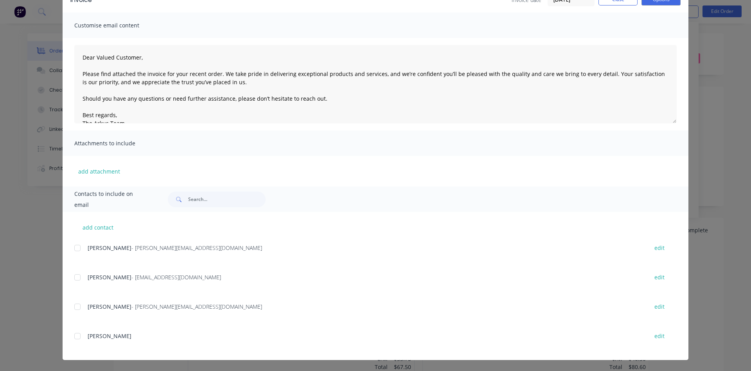
click at [79, 277] on div at bounding box center [78, 277] width 16 height 16
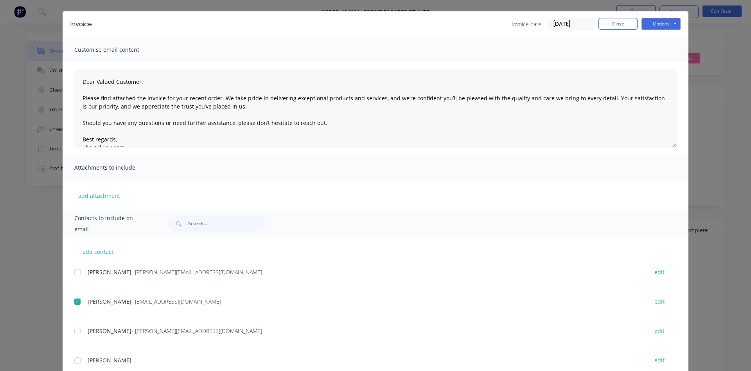
scroll to position [0, 0]
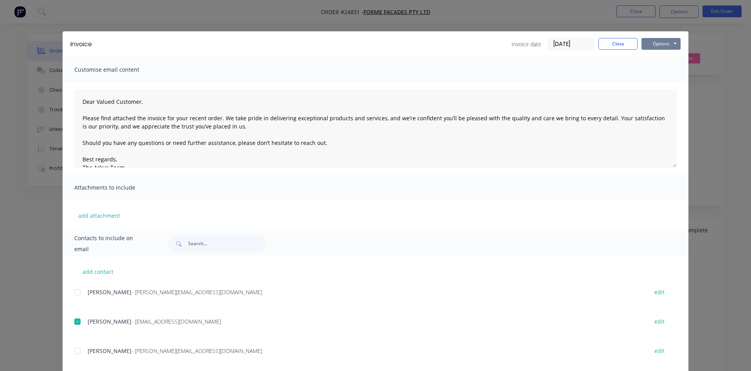
click at [654, 48] on button "Options" at bounding box center [661, 44] width 39 height 12
click at [665, 83] on button "Email" at bounding box center [667, 83] width 50 height 13
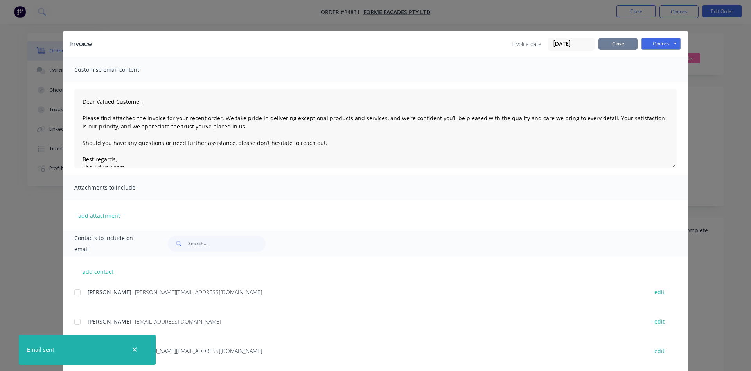
click at [620, 45] on button "Close" at bounding box center [618, 44] width 39 height 12
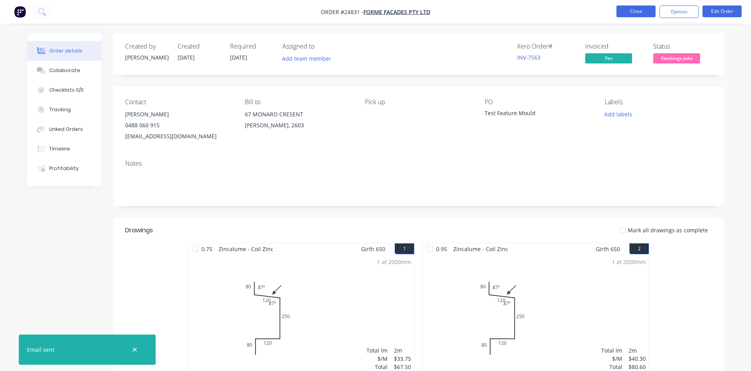
click at [638, 10] on button "Close" at bounding box center [636, 11] width 39 height 12
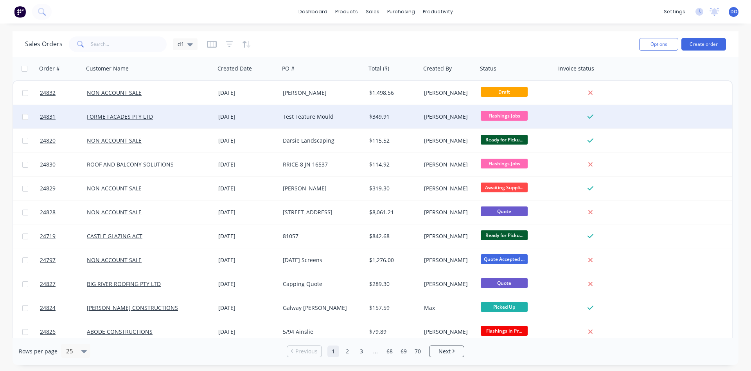
click at [409, 116] on div "$349.91" at bounding box center [392, 117] width 46 height 8
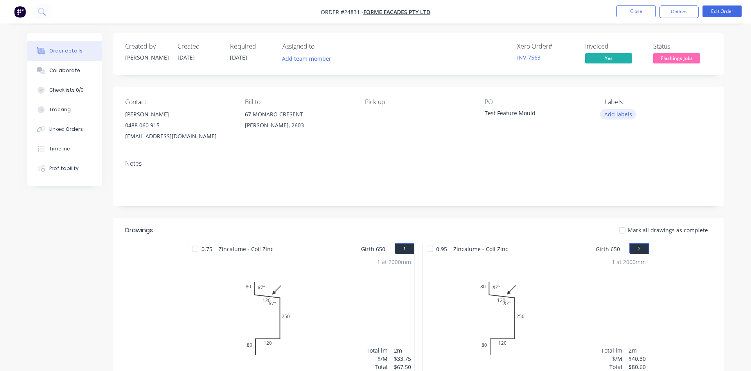
click at [627, 115] on button "Add labels" at bounding box center [618, 114] width 36 height 11
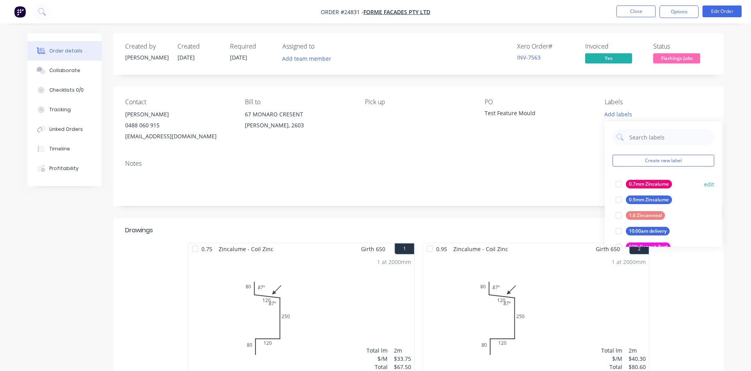
click at [618, 185] on div at bounding box center [619, 184] width 16 height 16
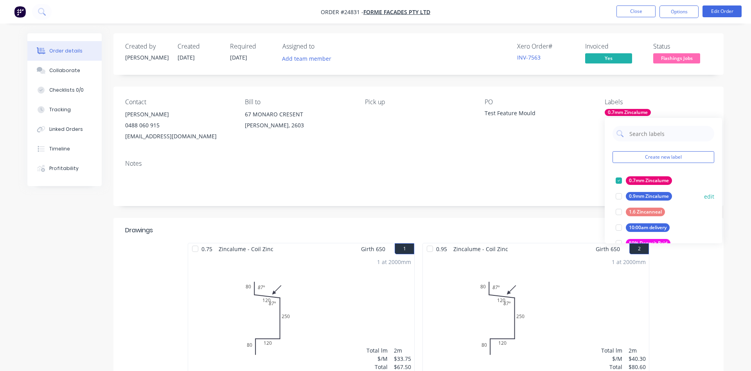
click at [618, 196] on div at bounding box center [619, 196] width 16 height 16
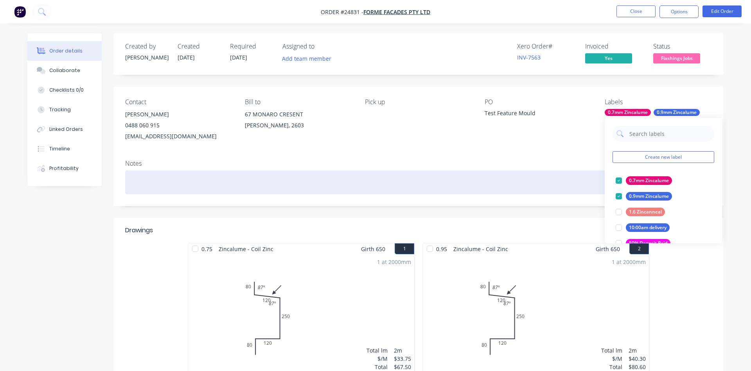
click at [513, 171] on div at bounding box center [418, 182] width 587 height 24
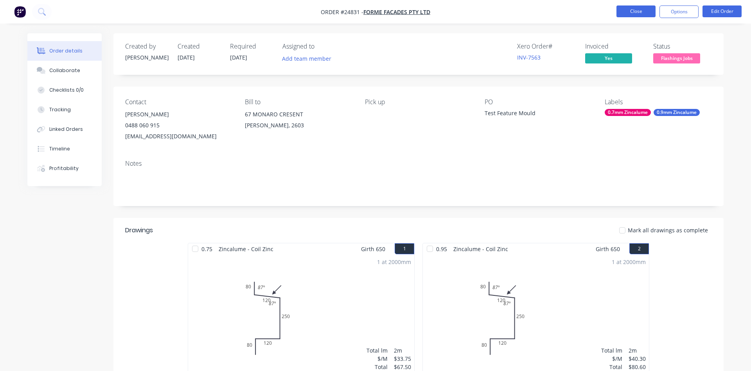
click at [629, 12] on button "Close" at bounding box center [636, 11] width 39 height 12
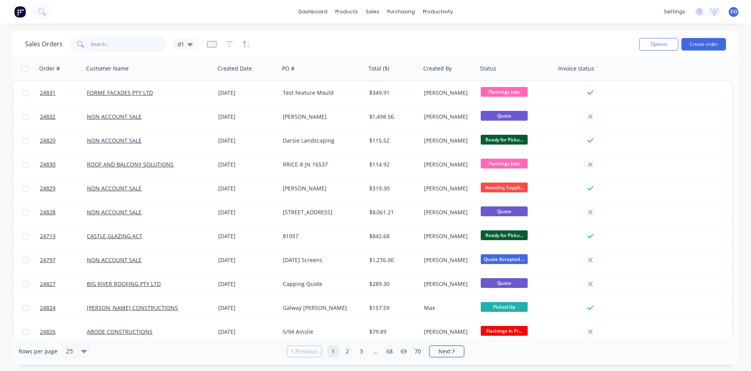
click at [127, 40] on input "text" at bounding box center [129, 44] width 76 height 16
click at [112, 48] on input "text" at bounding box center [129, 44] width 76 height 16
click at [396, 34] on div "Sales Orders" at bounding box center [402, 37] width 32 height 7
click at [126, 47] on input "text" at bounding box center [129, 44] width 76 height 16
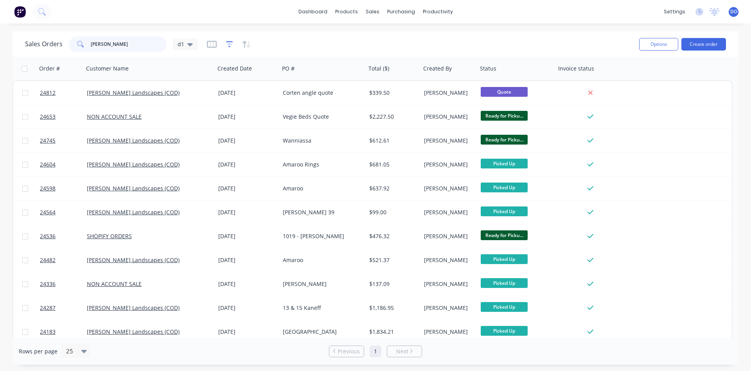
type input "[PERSON_NAME]"
click at [231, 43] on icon "button" at bounding box center [229, 44] width 7 height 8
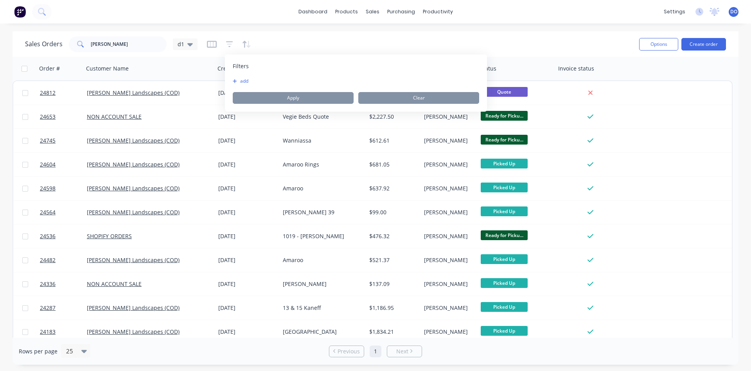
click at [240, 80] on button "add" at bounding box center [243, 81] width 20 height 6
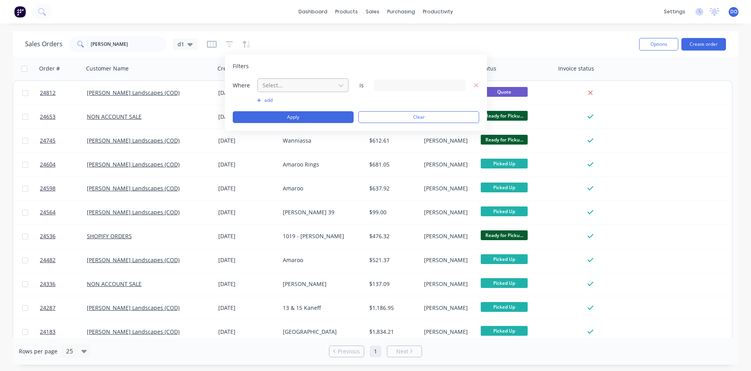
click at [281, 88] on div at bounding box center [297, 85] width 70 height 10
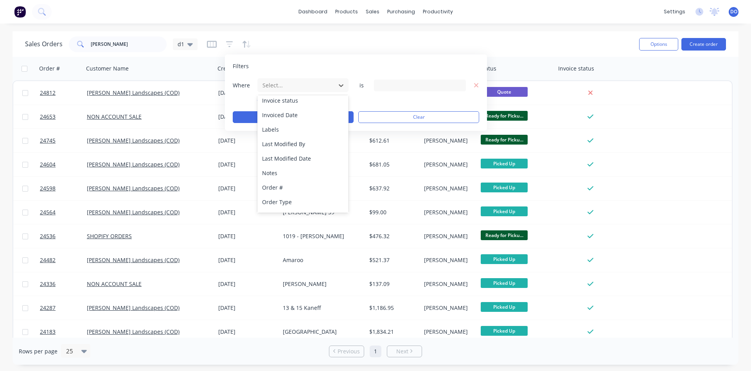
scroll to position [190, 0]
click at [280, 204] on div "Status" at bounding box center [303, 203] width 91 height 14
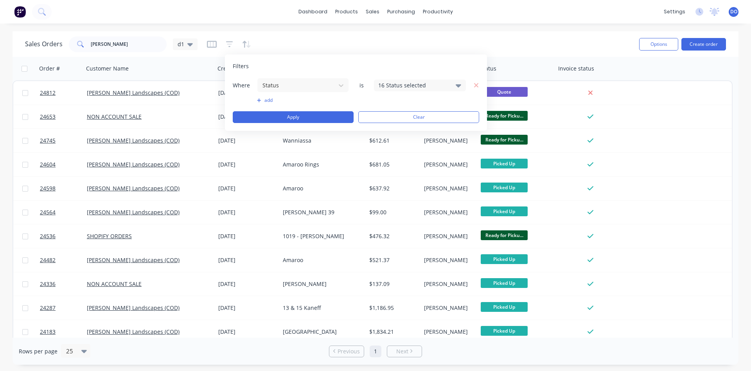
click at [407, 80] on div "16 Status selected" at bounding box center [420, 85] width 92 height 12
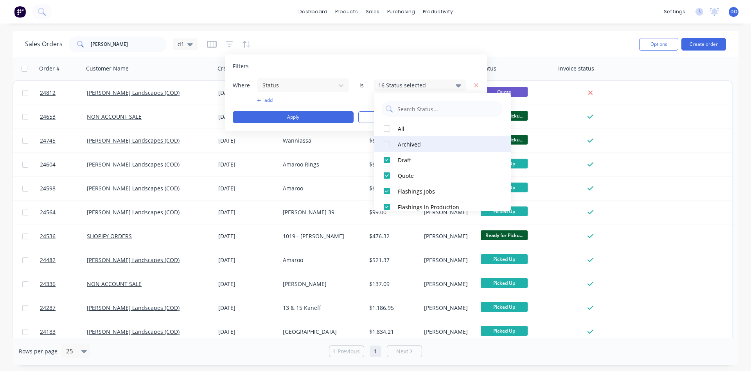
click at [408, 145] on div "Archived" at bounding box center [445, 144] width 94 height 8
click at [315, 114] on button "Apply" at bounding box center [293, 117] width 121 height 12
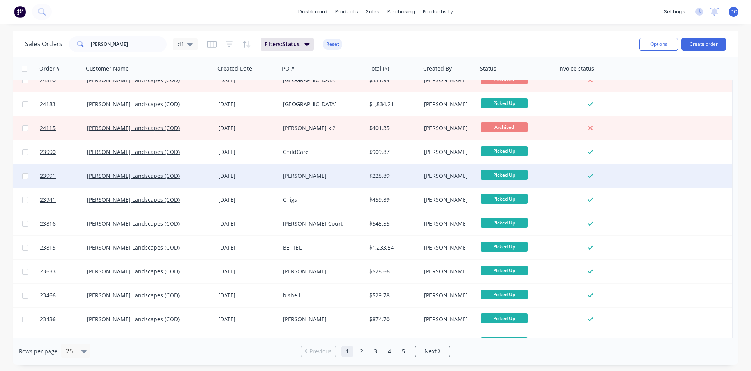
scroll to position [268, 0]
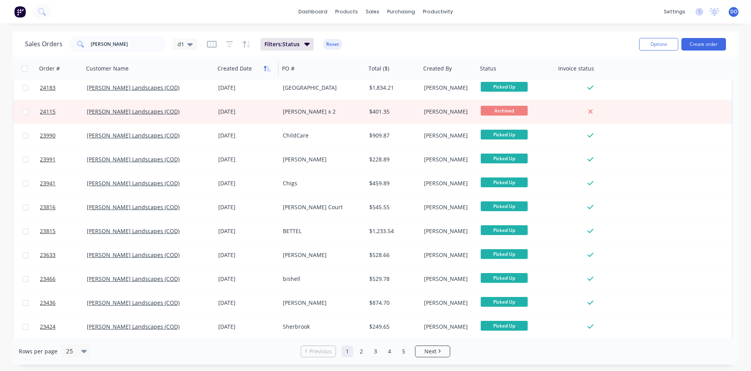
click at [263, 67] on button "button" at bounding box center [267, 69] width 12 height 12
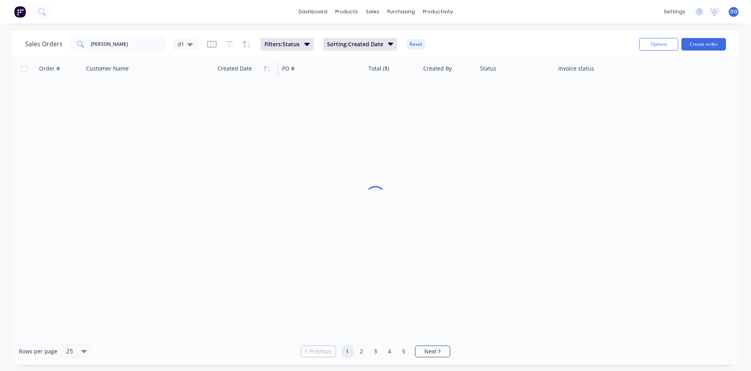
scroll to position [0, 0]
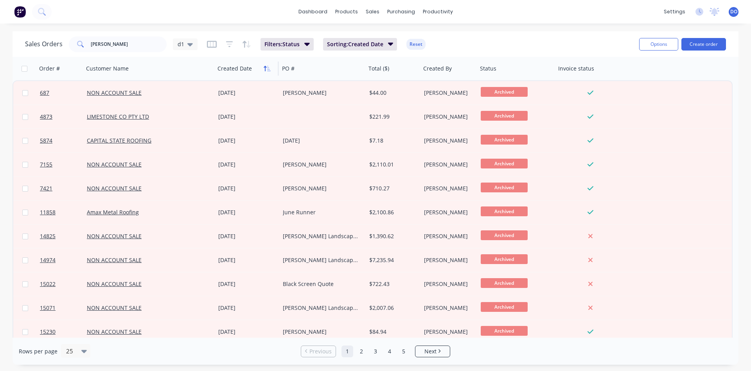
click at [266, 68] on icon "button" at bounding box center [267, 68] width 7 height 6
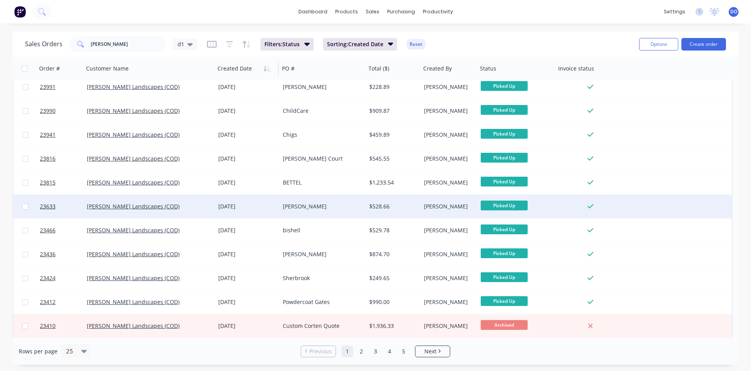
scroll to position [340, 0]
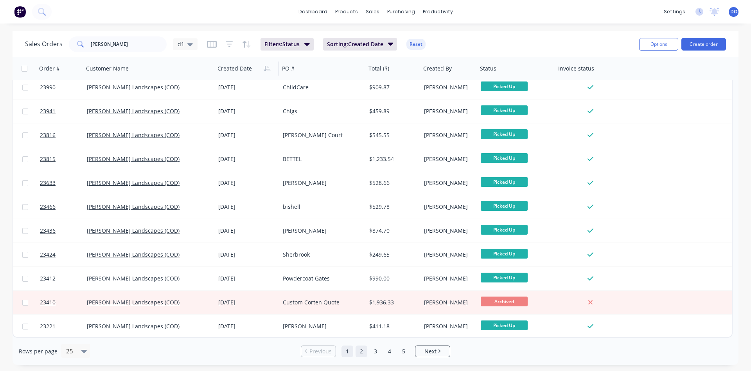
click at [364, 353] on link "2" at bounding box center [362, 351] width 12 height 12
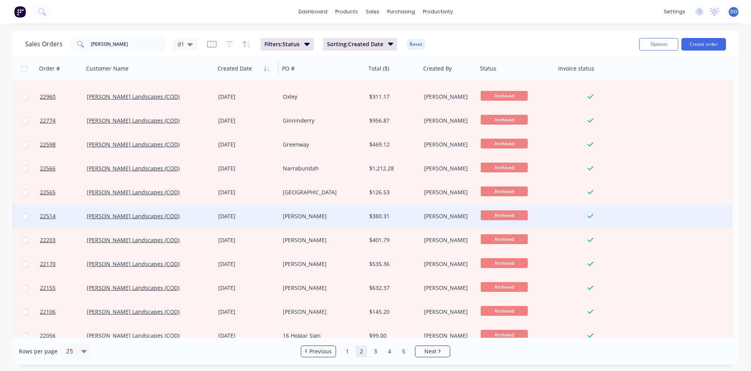
scroll to position [134, 0]
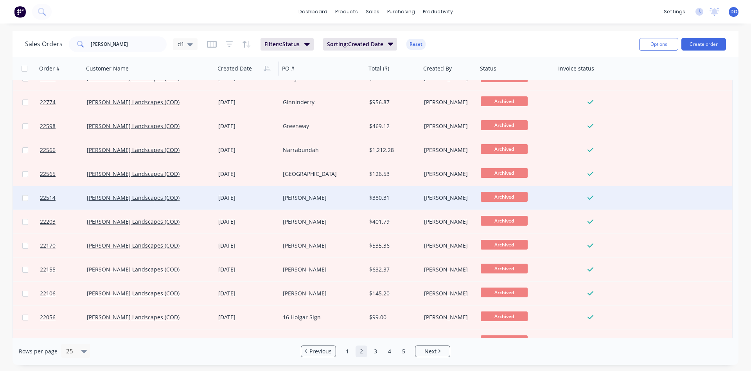
click at [252, 198] on div "[DATE]" at bounding box center [247, 198] width 58 height 8
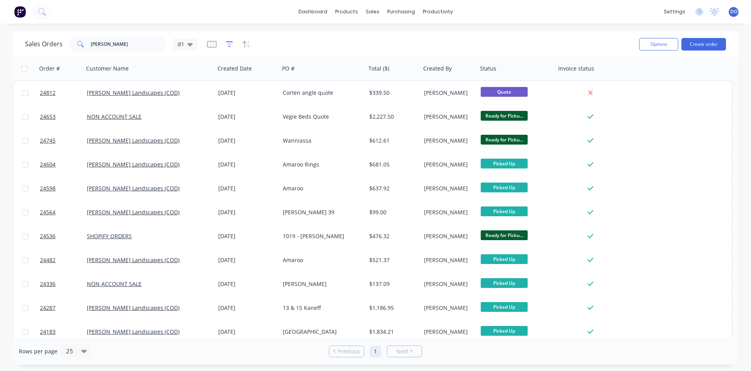
click at [226, 43] on icon "button" at bounding box center [229, 44] width 7 height 8
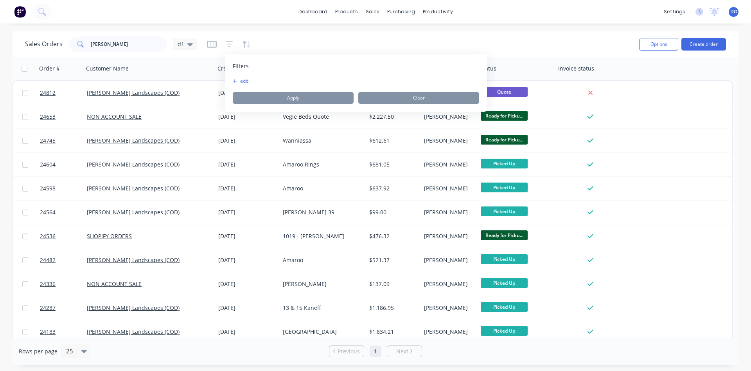
click at [243, 79] on button "add" at bounding box center [243, 81] width 20 height 6
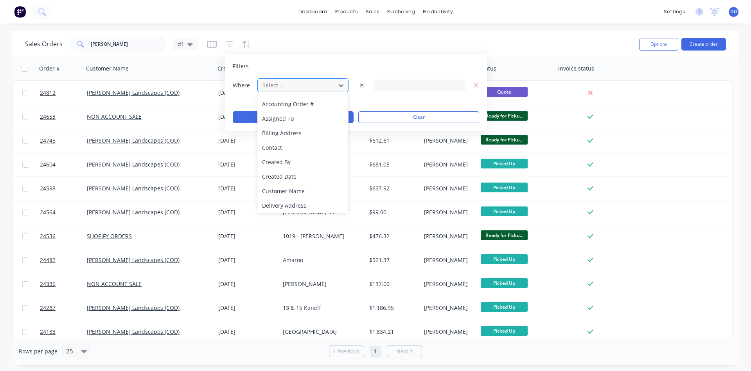
click at [277, 86] on div at bounding box center [297, 85] width 70 height 10
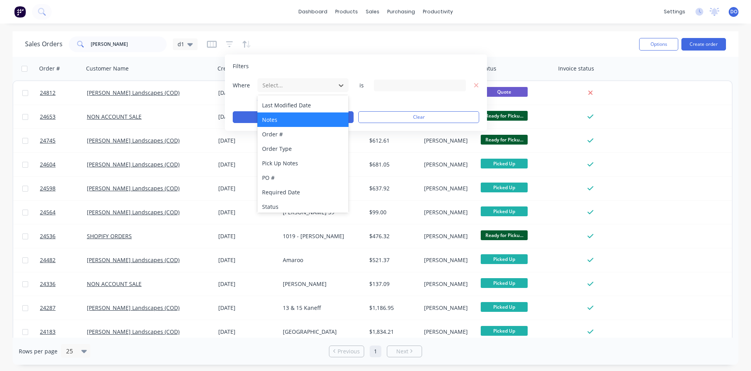
scroll to position [190, 0]
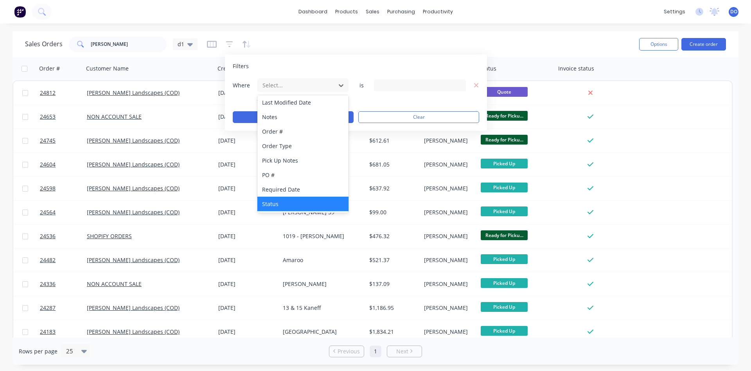
click at [284, 198] on div "Status" at bounding box center [303, 203] width 91 height 14
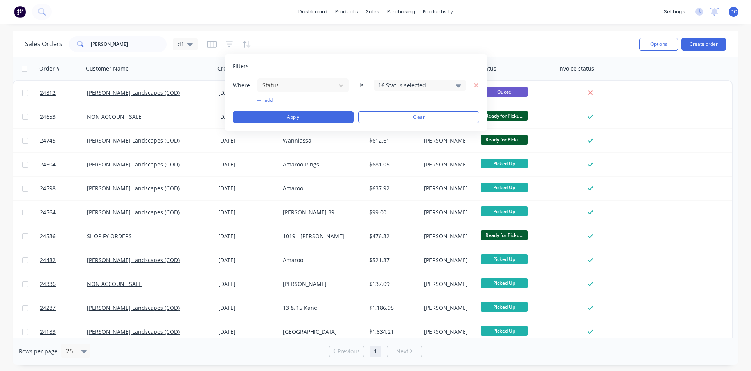
click at [458, 85] on icon at bounding box center [458, 85] width 5 height 3
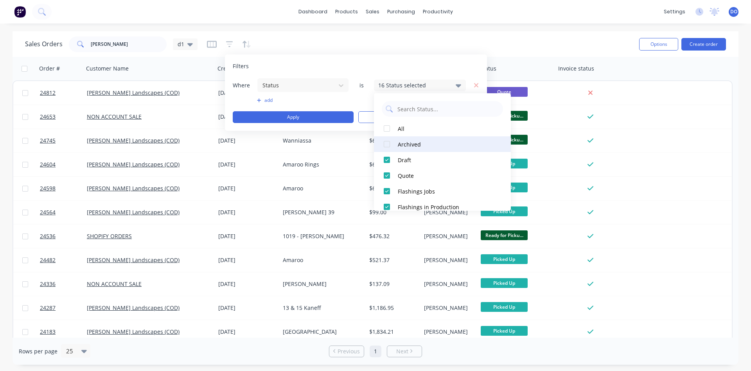
click at [424, 144] on div "Archived" at bounding box center [445, 144] width 94 height 8
click at [487, 42] on div "Sales Orders [PERSON_NAME] d1" at bounding box center [329, 43] width 608 height 19
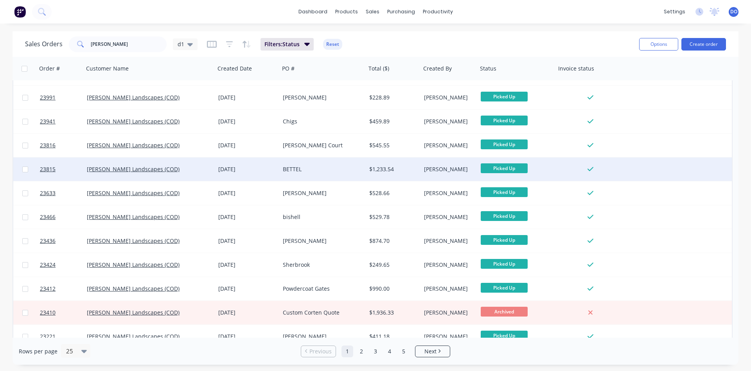
scroll to position [340, 0]
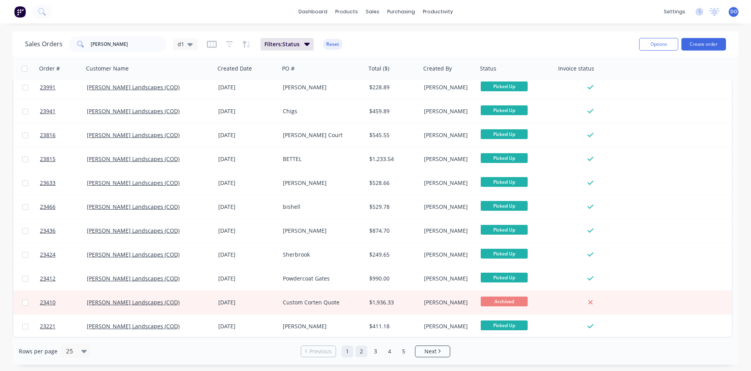
click at [364, 351] on link "2" at bounding box center [362, 351] width 12 height 12
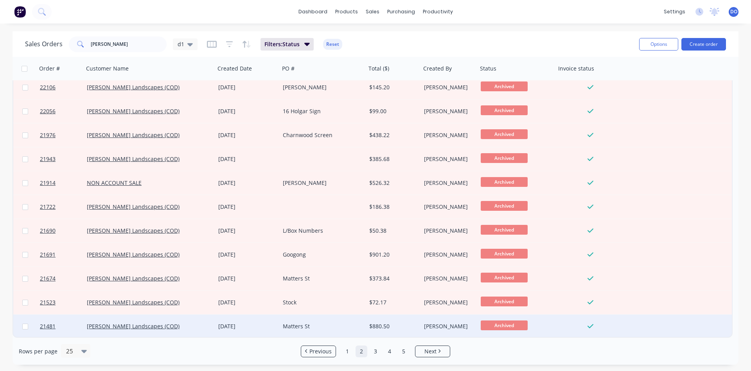
click at [309, 328] on div "Matters St" at bounding box center [321, 326] width 76 height 8
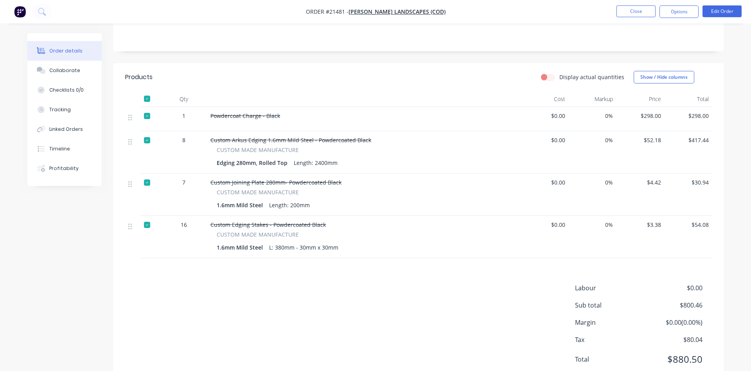
scroll to position [160, 0]
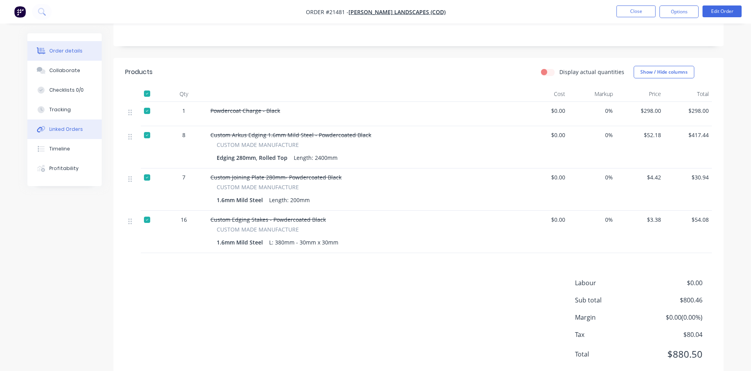
click at [73, 132] on div "Linked Orders" at bounding box center [66, 129] width 34 height 7
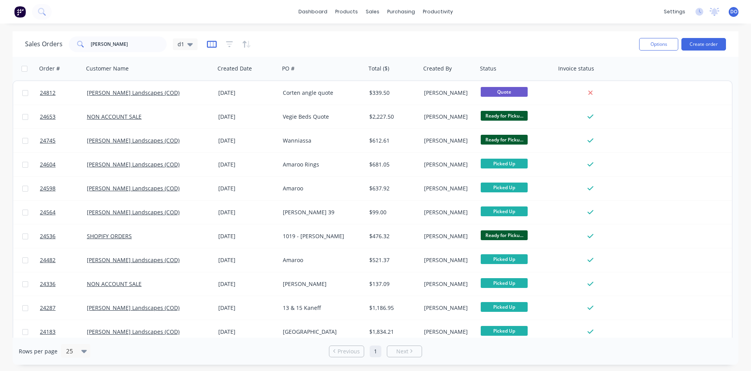
click at [214, 46] on icon "button" at bounding box center [212, 44] width 10 height 8
click at [230, 45] on icon "button" at bounding box center [229, 44] width 7 height 8
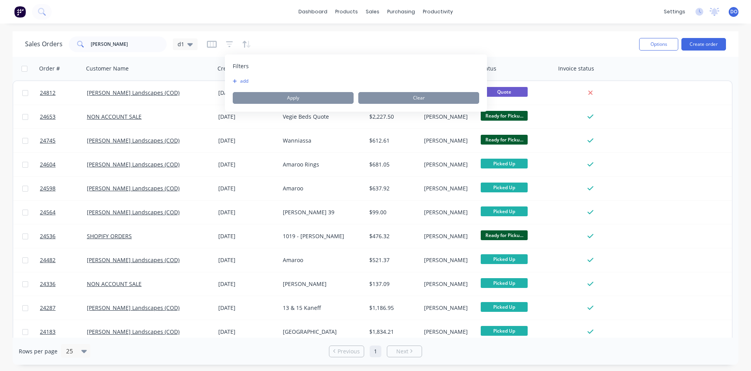
click at [243, 83] on button "add" at bounding box center [243, 81] width 20 height 6
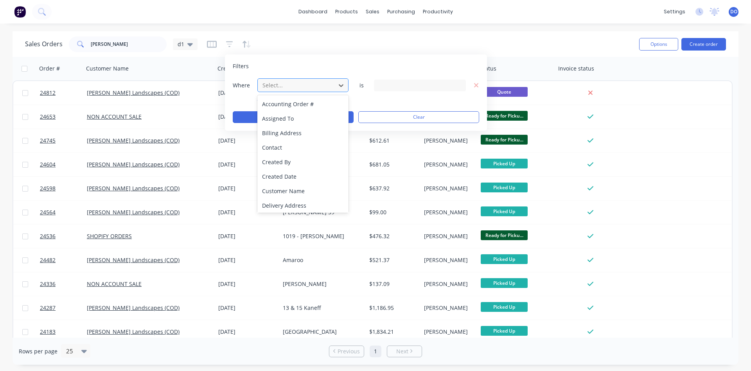
click at [285, 88] on div at bounding box center [297, 85] width 70 height 10
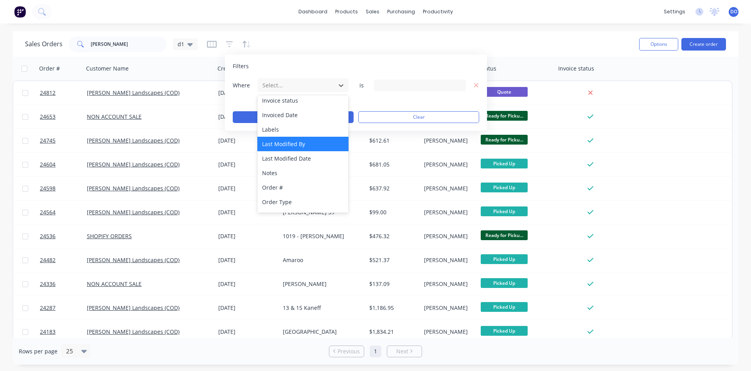
scroll to position [190, 0]
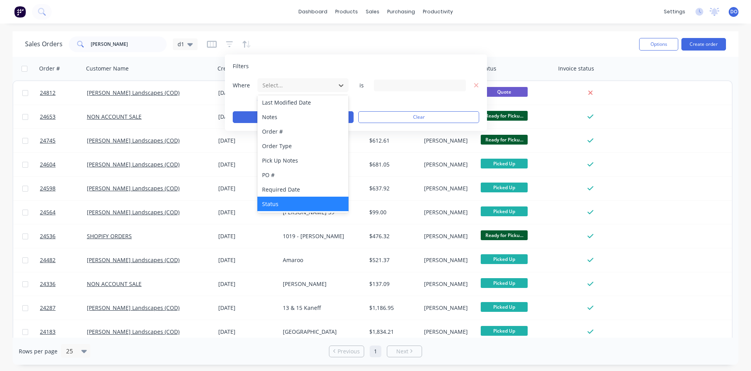
click at [277, 201] on div "Status" at bounding box center [303, 203] width 91 height 14
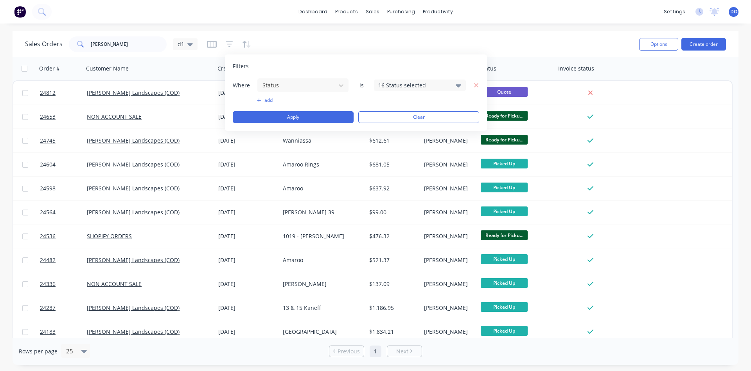
click at [459, 85] on icon at bounding box center [458, 85] width 5 height 3
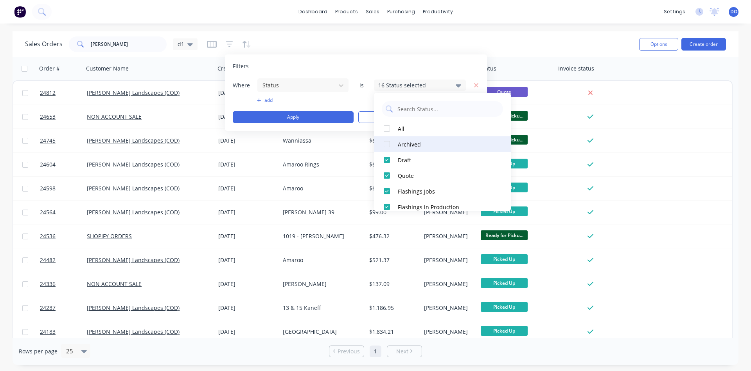
click at [403, 143] on div "Archived" at bounding box center [445, 144] width 94 height 8
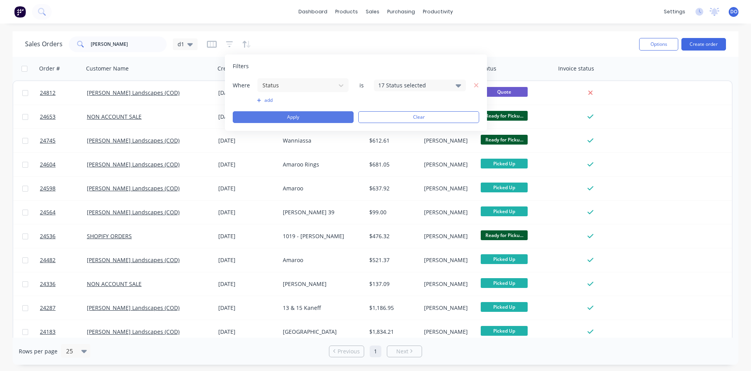
click at [312, 118] on button "Apply" at bounding box center [293, 117] width 121 height 12
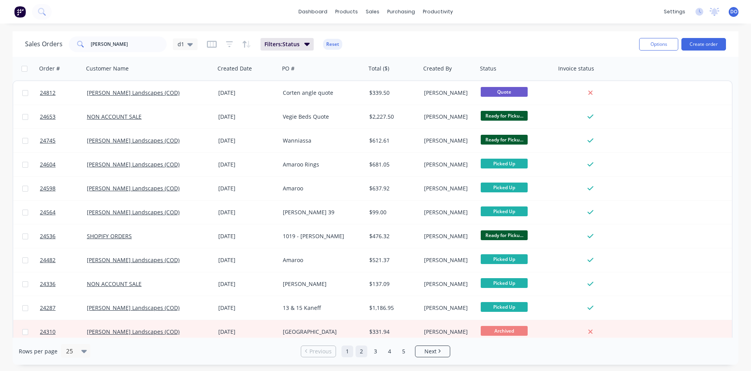
click at [363, 352] on link "2" at bounding box center [362, 351] width 12 height 12
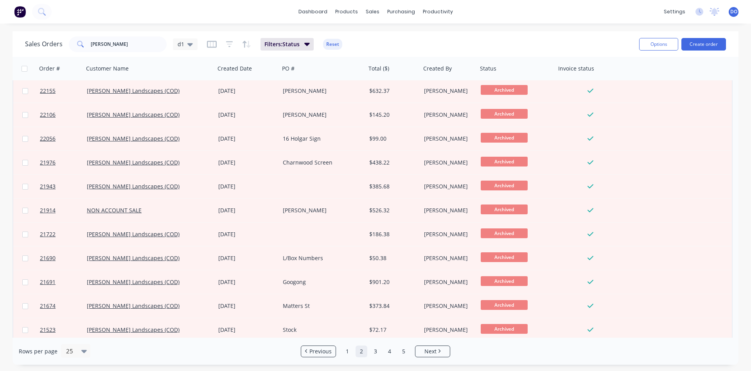
scroll to position [340, 0]
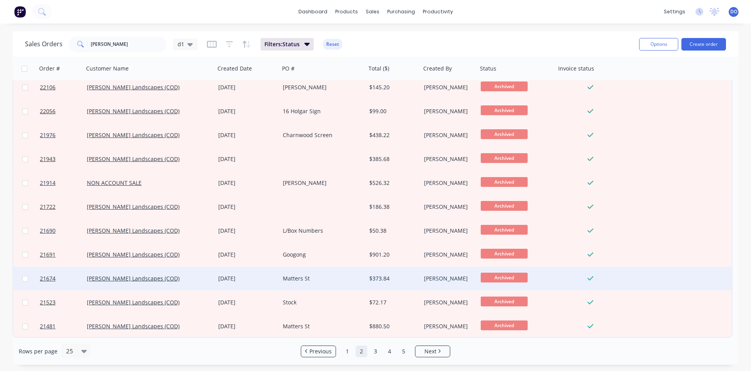
click at [330, 279] on div "Matters St" at bounding box center [321, 278] width 76 height 8
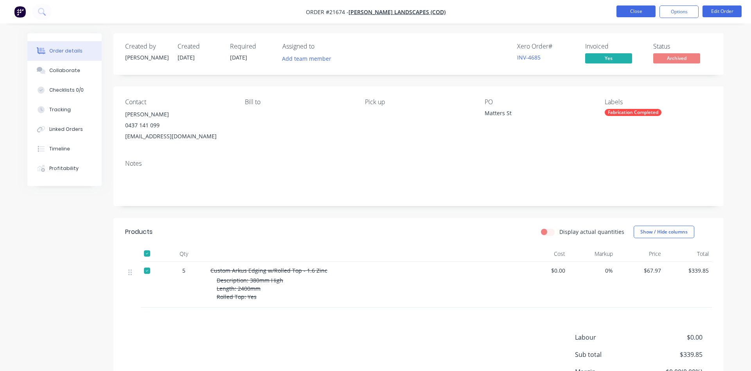
click at [638, 13] on button "Close" at bounding box center [636, 11] width 39 height 12
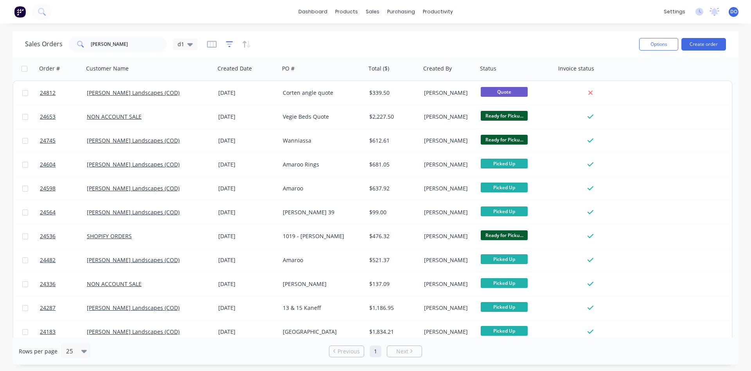
click at [226, 45] on icon "button" at bounding box center [229, 44] width 7 height 8
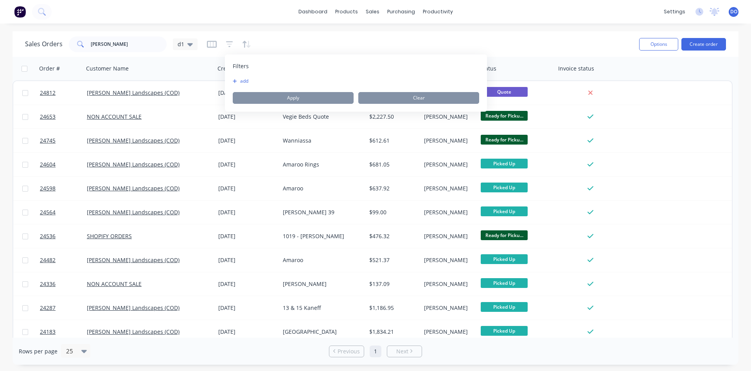
click at [247, 81] on button "add" at bounding box center [243, 81] width 20 height 6
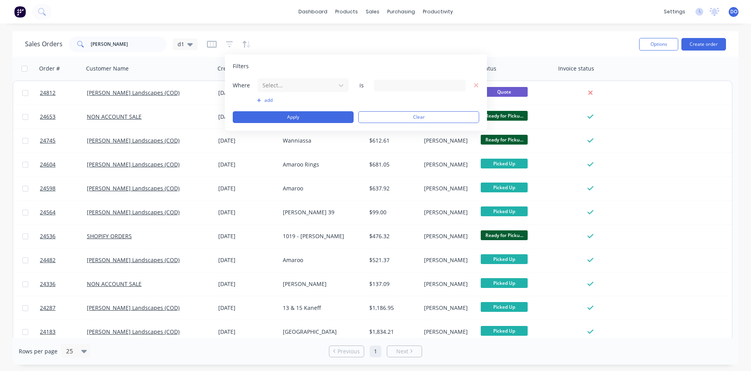
click at [266, 99] on button "add" at bounding box center [303, 100] width 92 height 6
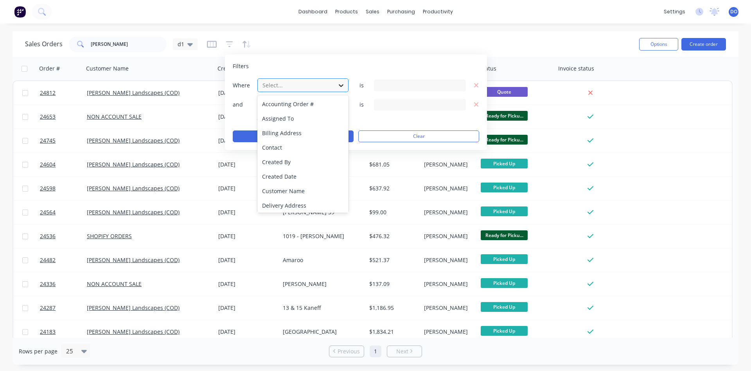
click at [340, 85] on icon at bounding box center [341, 85] width 5 height 3
click at [281, 204] on div "Status" at bounding box center [303, 203] width 91 height 14
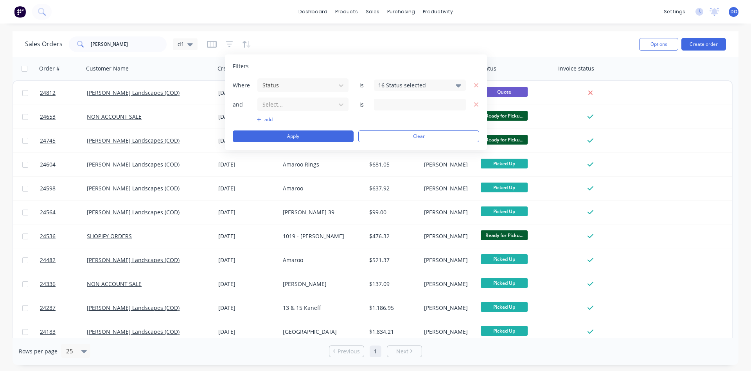
click at [457, 84] on icon at bounding box center [458, 85] width 5 height 9
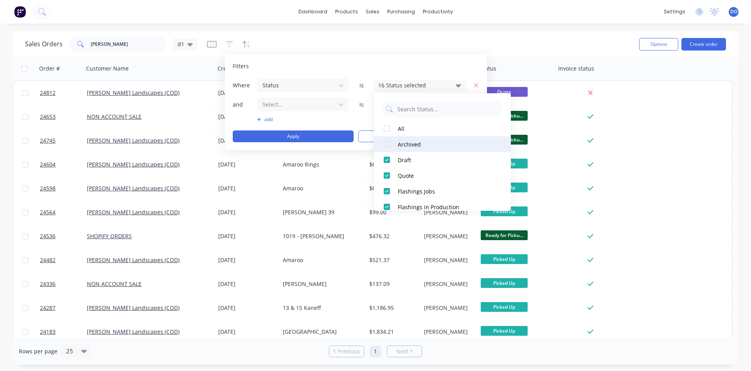
click at [408, 143] on div "Archived" at bounding box center [445, 144] width 94 height 8
click at [403, 44] on div "Sales Orders [PERSON_NAME] d1" at bounding box center [329, 43] width 608 height 19
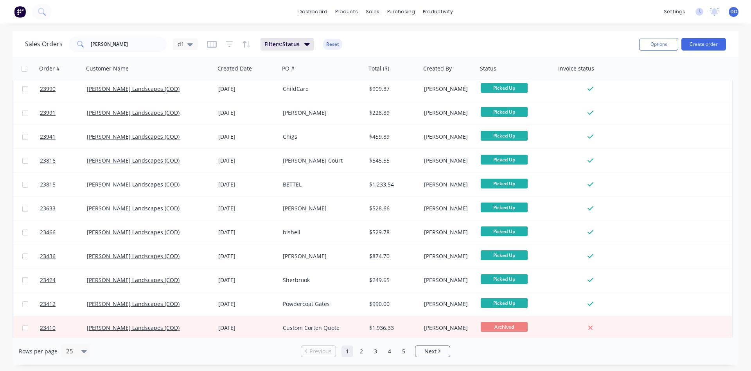
scroll to position [340, 0]
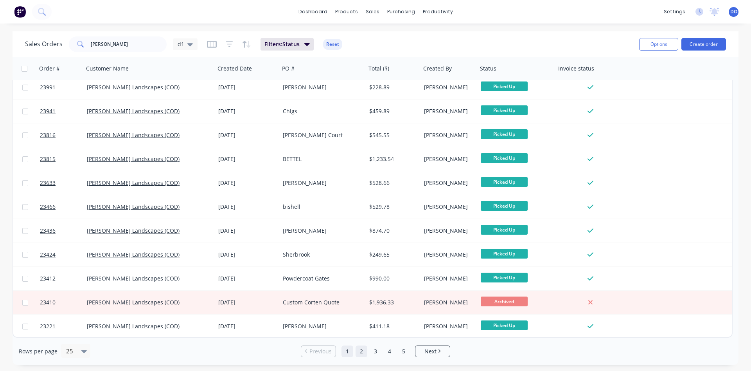
click at [363, 351] on link "2" at bounding box center [362, 351] width 12 height 12
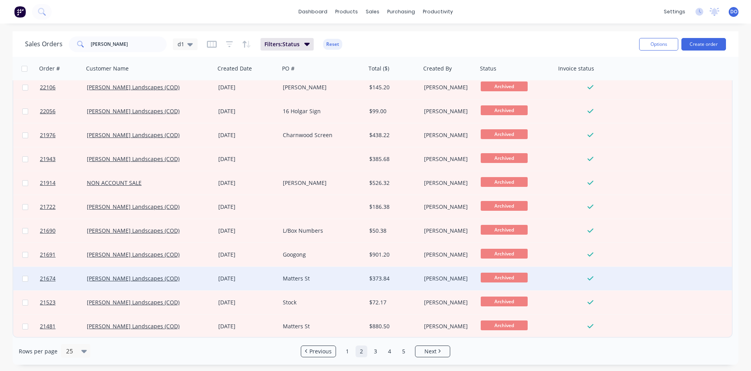
click at [295, 277] on div "Matters St" at bounding box center [321, 278] width 76 height 8
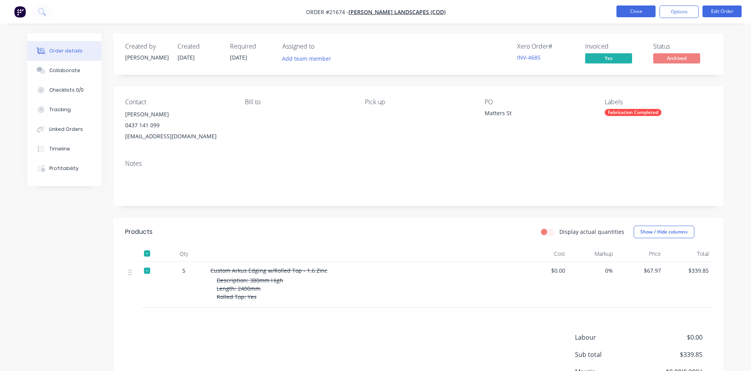
click at [632, 13] on button "Close" at bounding box center [636, 11] width 39 height 12
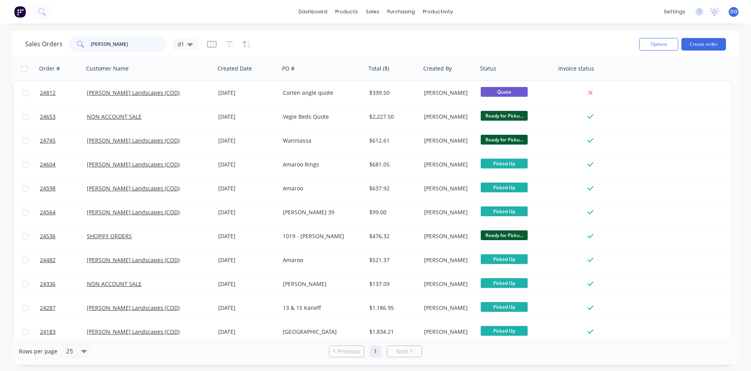
drag, startPoint x: 103, startPoint y: 44, endPoint x: 50, endPoint y: 34, distance: 54.5
click at [91, 36] on input "[PERSON_NAME]" at bounding box center [129, 44] width 76 height 16
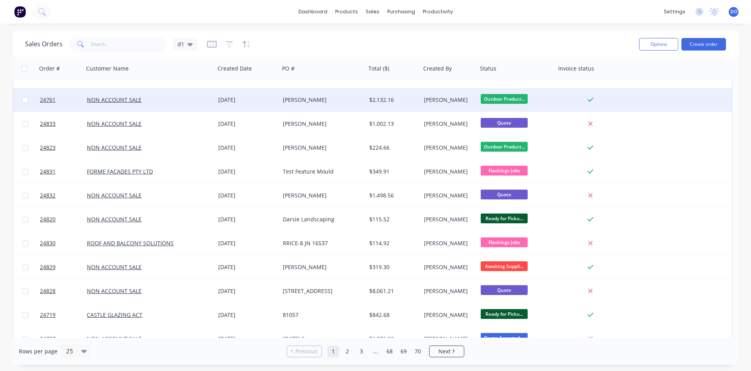
scroll to position [89, 0]
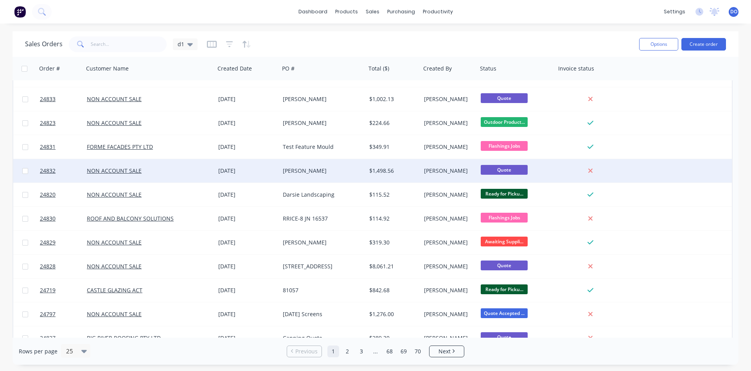
click at [296, 171] on div "[PERSON_NAME]" at bounding box center [321, 171] width 76 height 8
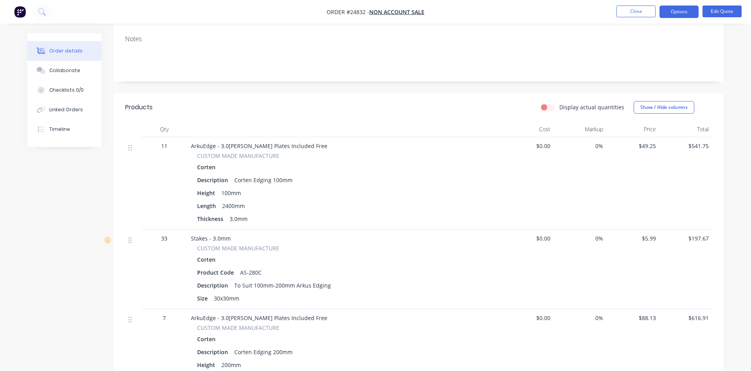
scroll to position [80, 0]
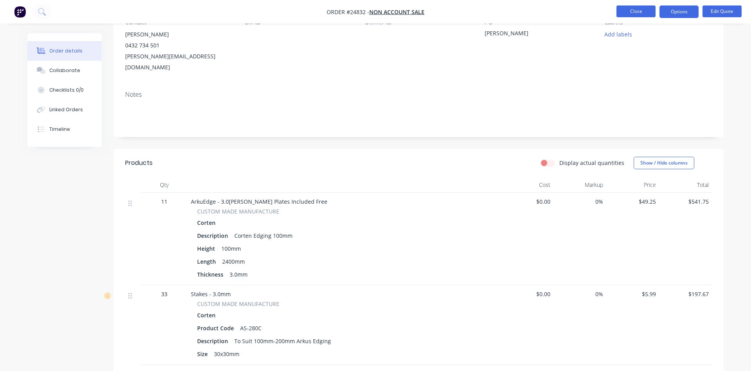
click at [634, 16] on button "Close" at bounding box center [636, 11] width 39 height 12
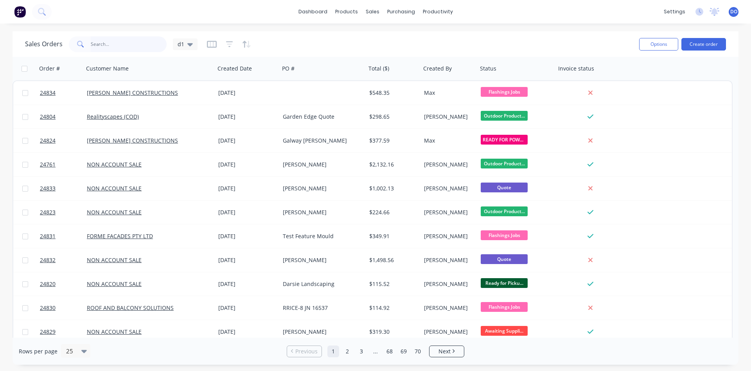
click at [139, 45] on input "text" at bounding box center [129, 44] width 76 height 16
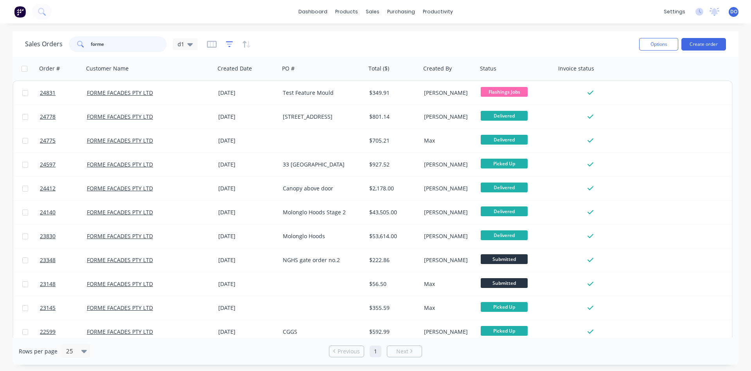
type input "forme"
click at [226, 42] on icon "button" at bounding box center [229, 44] width 7 height 6
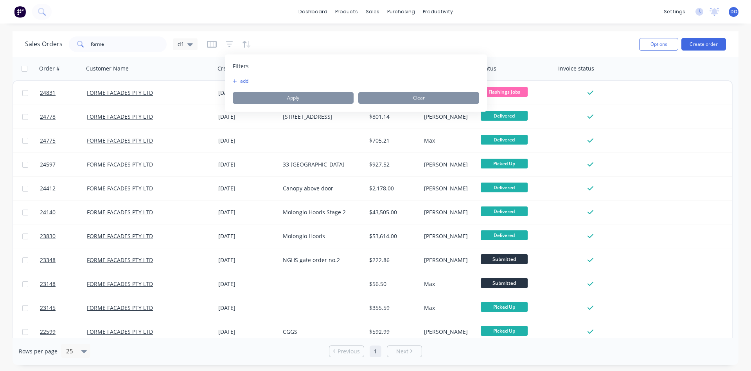
click at [244, 83] on button "add" at bounding box center [243, 81] width 20 height 6
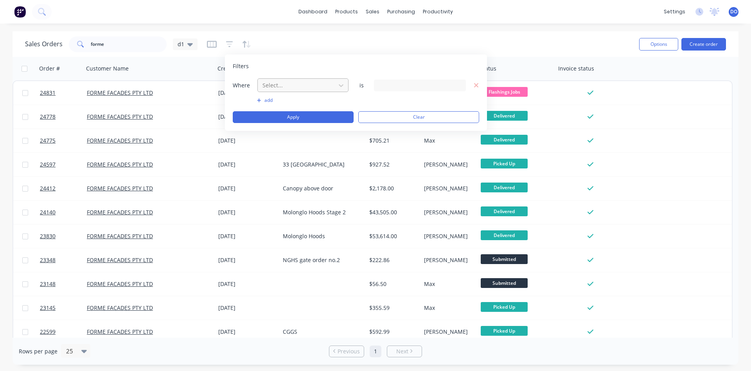
click at [278, 89] on div at bounding box center [297, 85] width 70 height 10
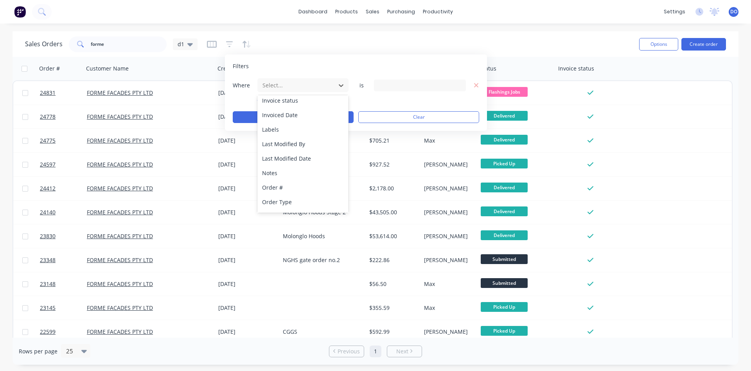
scroll to position [190, 0]
click at [287, 200] on div "Status" at bounding box center [303, 203] width 91 height 14
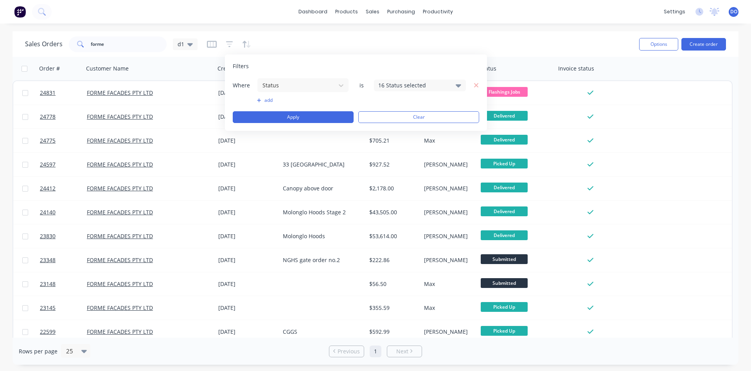
click at [457, 84] on icon at bounding box center [458, 85] width 5 height 9
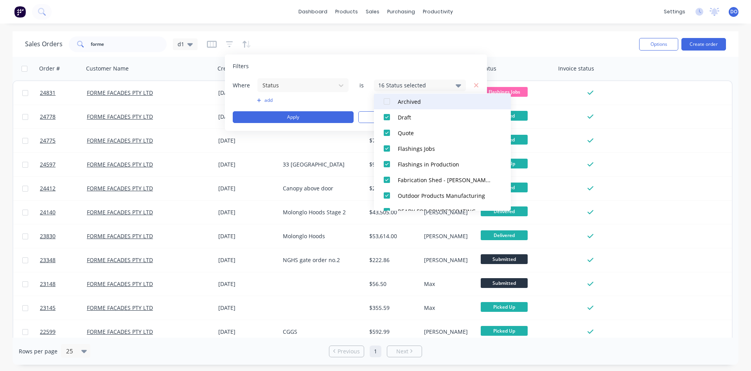
scroll to position [45, 0]
click at [386, 98] on div at bounding box center [387, 100] width 16 height 16
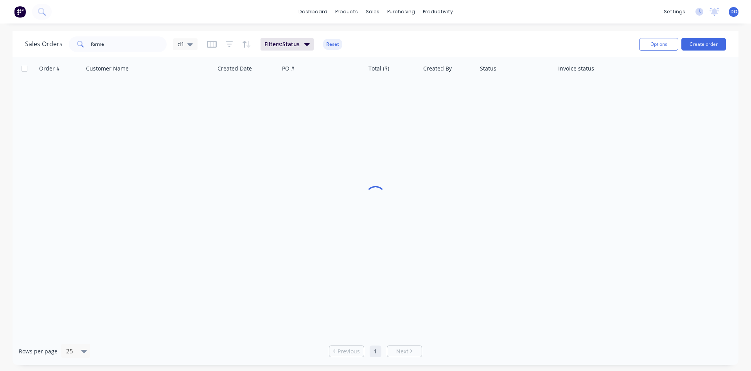
click at [439, 47] on div "Sales Orders forme d1 Filters: Status Reset" at bounding box center [329, 43] width 608 height 19
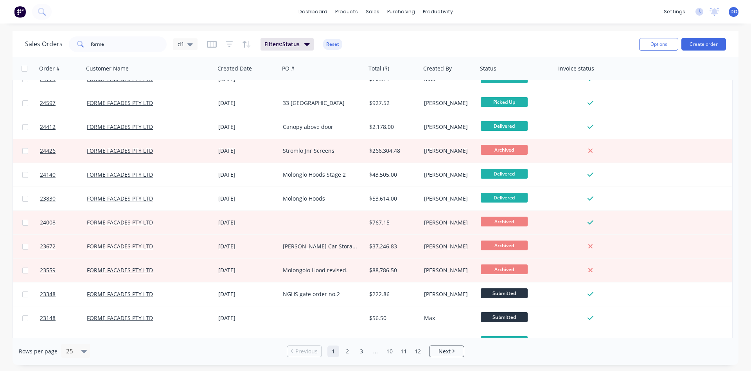
scroll to position [89, 0]
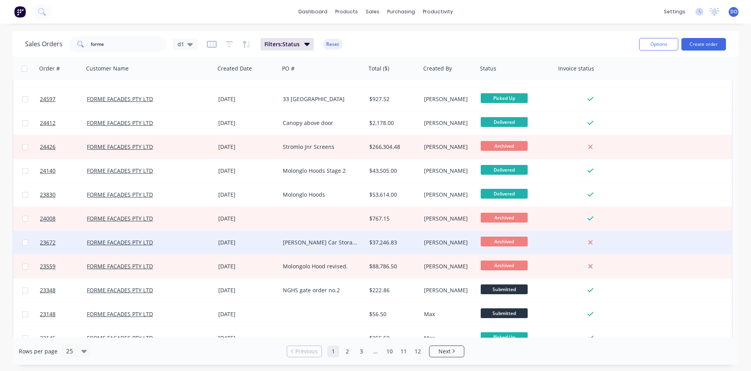
click at [337, 244] on div "[PERSON_NAME] Car Storage frames" at bounding box center [321, 242] width 76 height 8
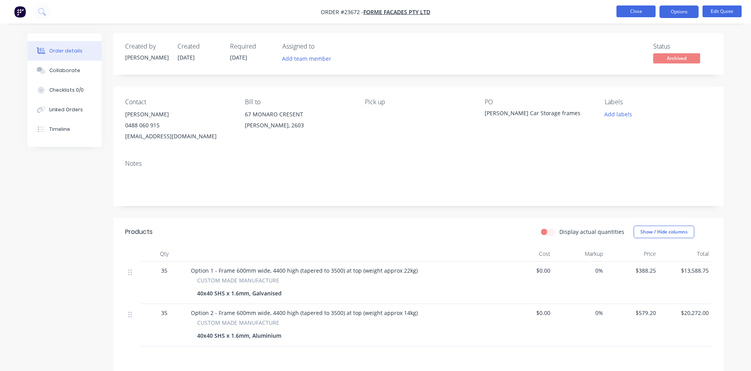
click at [635, 13] on button "Close" at bounding box center [636, 11] width 39 height 12
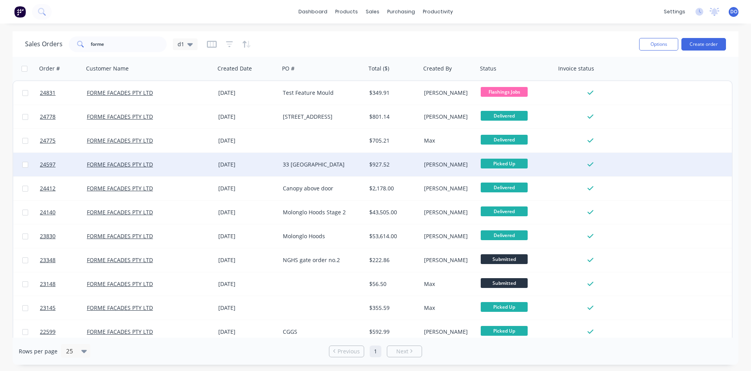
click at [299, 165] on div "33 [GEOGRAPHIC_DATA]" at bounding box center [321, 164] width 76 height 8
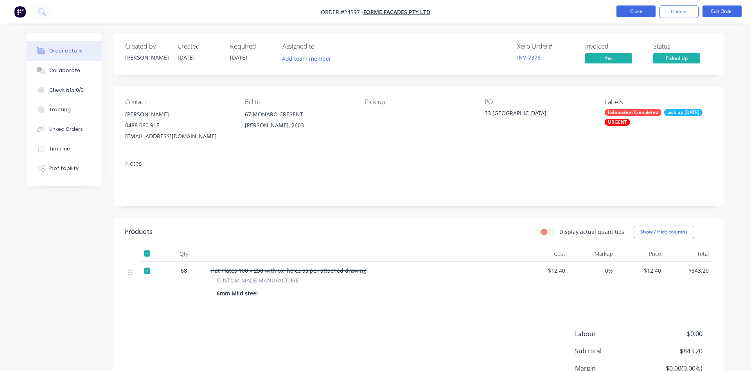
click at [634, 12] on button "Close" at bounding box center [636, 11] width 39 height 12
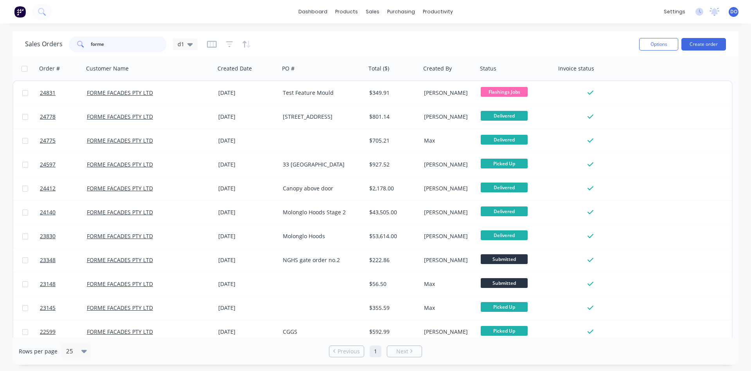
drag, startPoint x: 111, startPoint y: 42, endPoint x: 63, endPoint y: 38, distance: 48.7
click at [91, 38] on input "forme" at bounding box center [129, 44] width 76 height 16
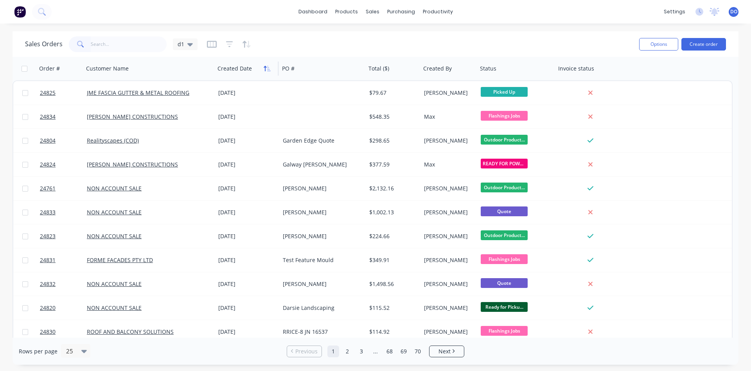
click at [264, 68] on icon "button" at bounding box center [267, 68] width 7 height 6
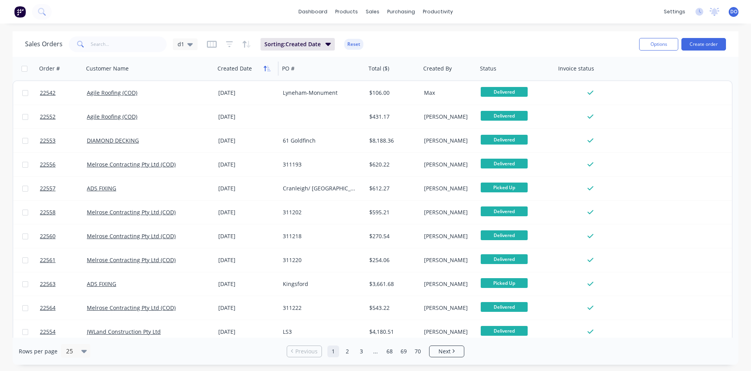
click at [268, 67] on icon "button" at bounding box center [267, 68] width 7 height 6
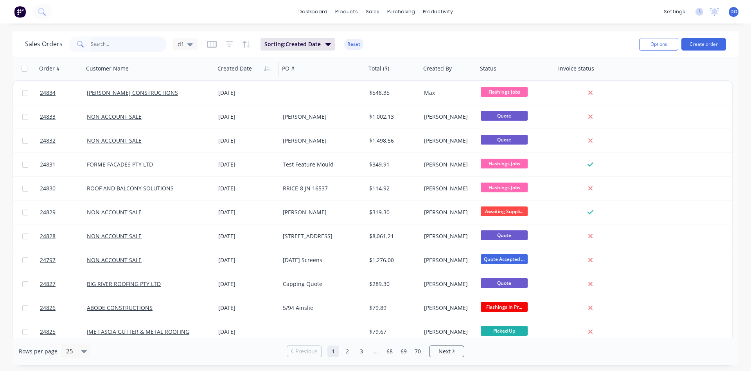
click at [115, 42] on input "text" at bounding box center [129, 44] width 76 height 16
type input "24816"
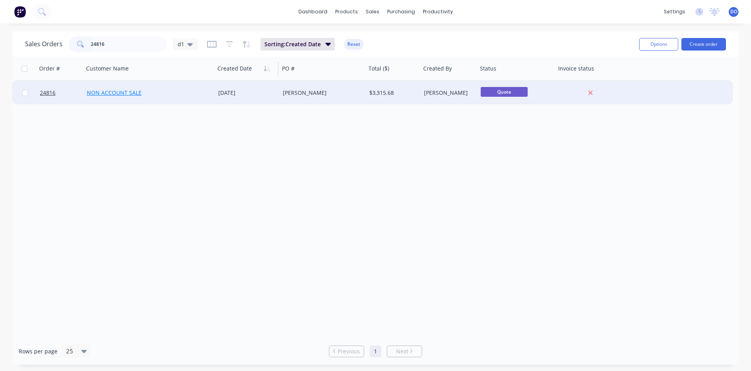
click at [126, 93] on link "NON ACCOUNT SALE" at bounding box center [114, 92] width 55 height 7
click at [205, 90] on div "NON ACCOUNT SALE" at bounding box center [146, 93] width 119 height 8
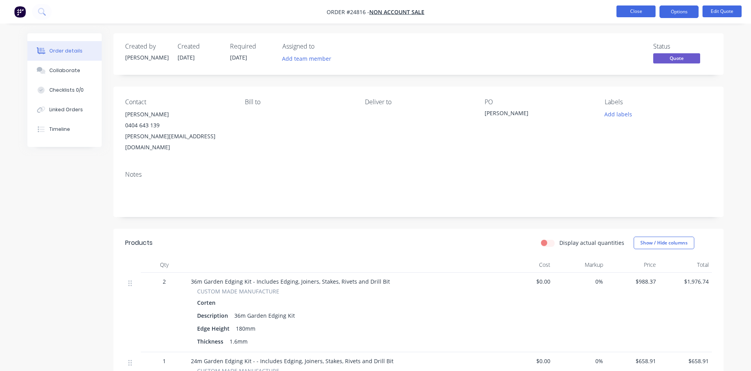
click at [641, 15] on button "Close" at bounding box center [636, 11] width 39 height 12
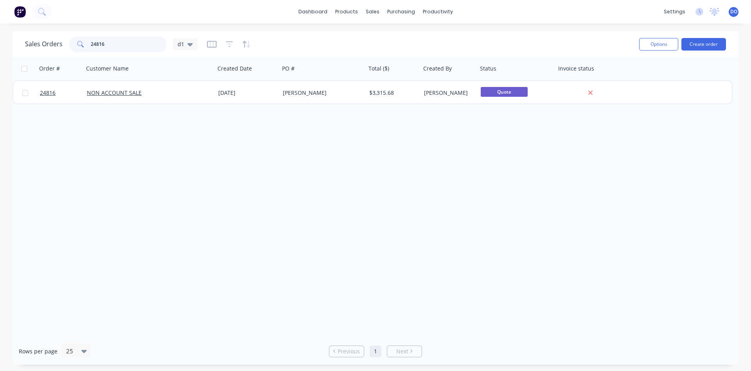
drag, startPoint x: 113, startPoint y: 42, endPoint x: 85, endPoint y: 45, distance: 28.4
click at [91, 45] on input "24816" at bounding box center [129, 44] width 76 height 16
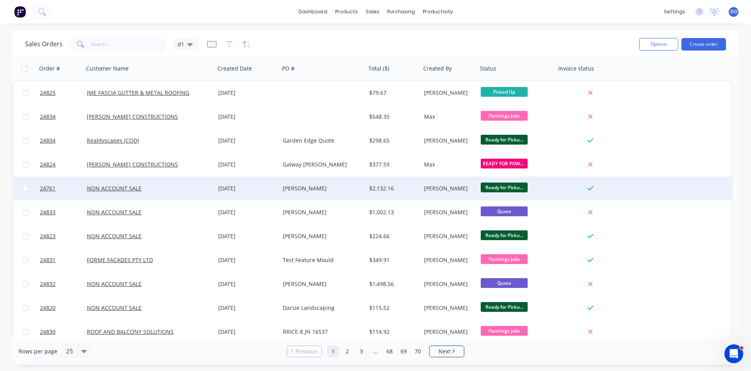
click at [325, 187] on div "[PERSON_NAME]" at bounding box center [321, 188] width 76 height 8
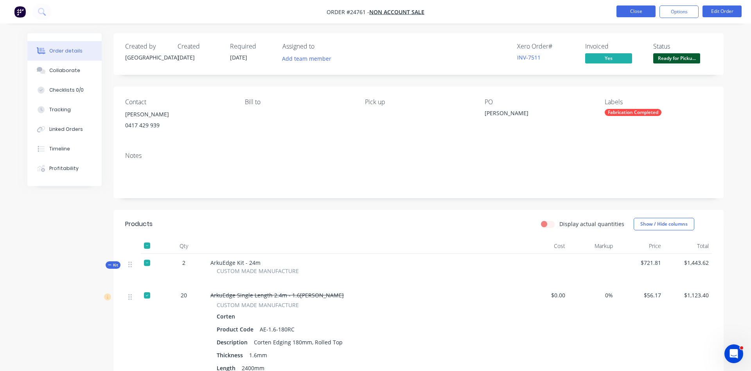
click at [637, 14] on button "Close" at bounding box center [636, 11] width 39 height 12
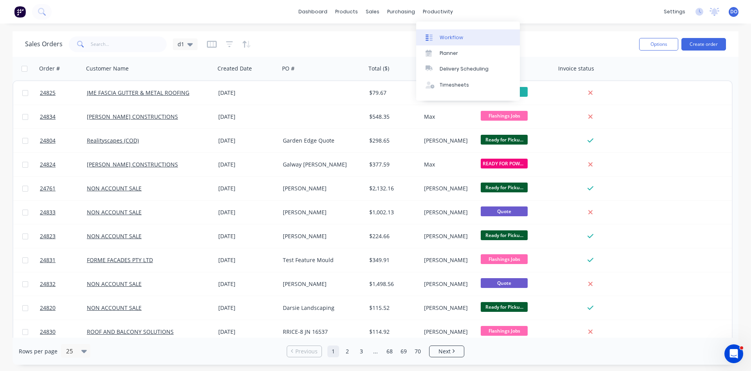
click at [454, 34] on div "Workflow" at bounding box center [451, 37] width 23 height 7
